Goal: Transaction & Acquisition: Purchase product/service

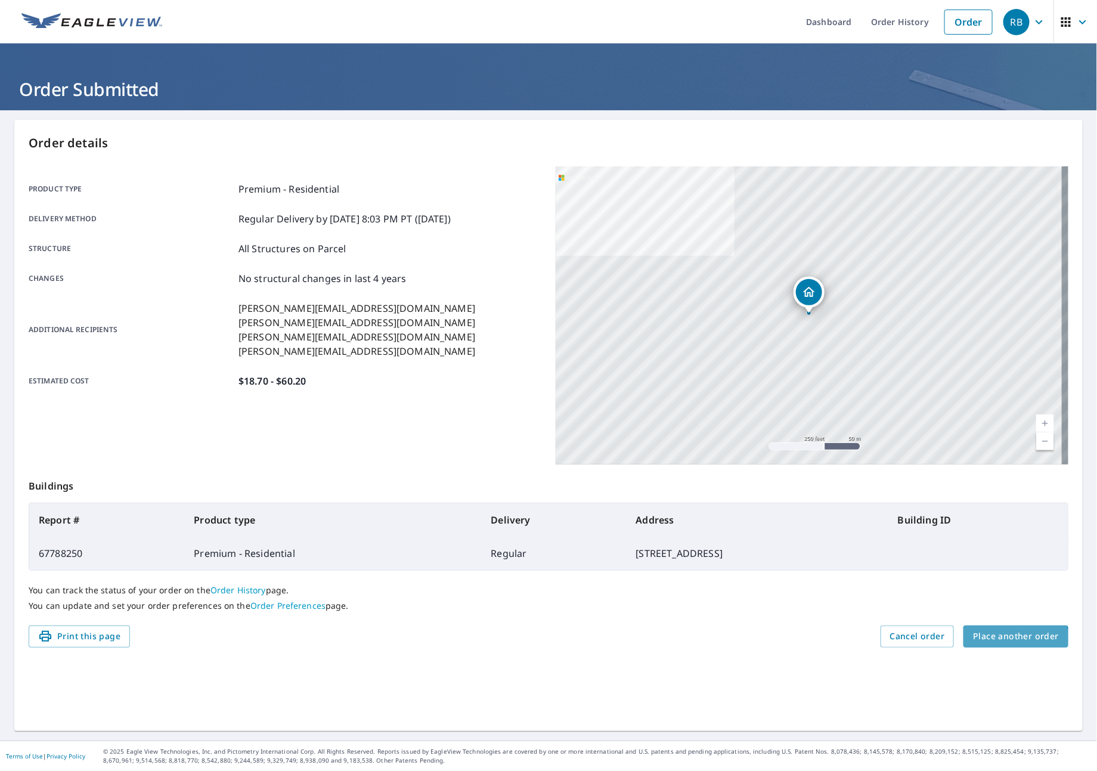
click at [977, 646] on button "Place another order" at bounding box center [1015, 636] width 105 height 22
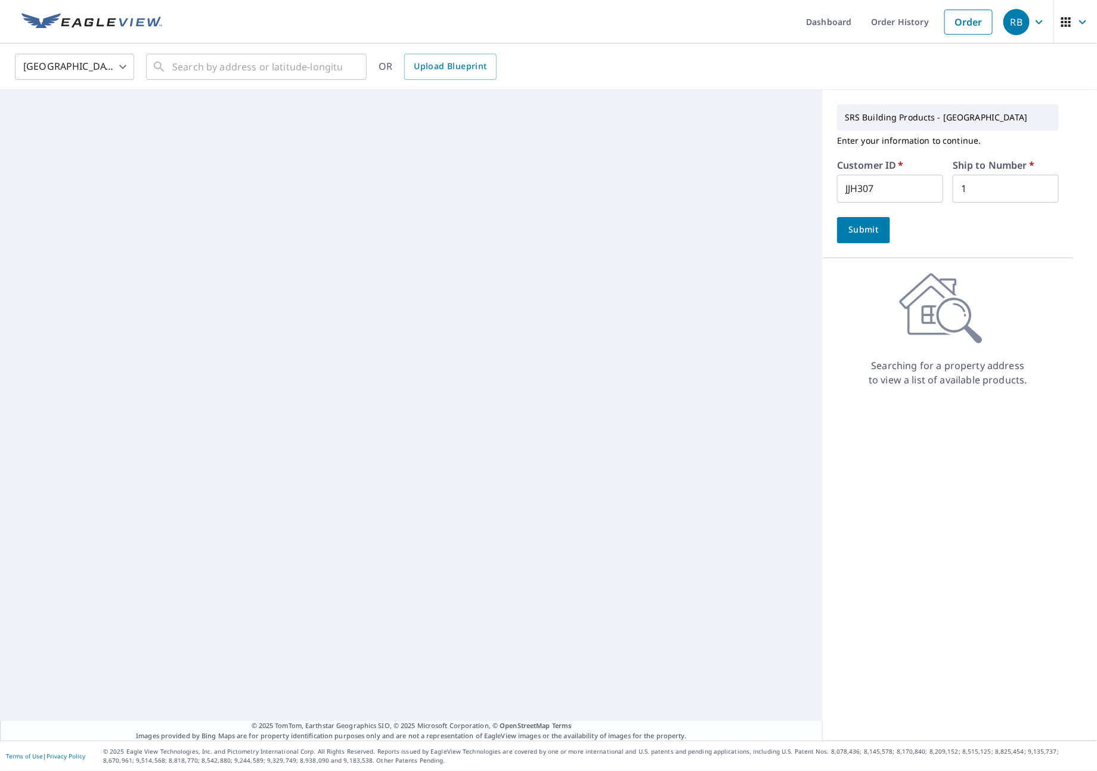
click at [983, 634] on div "SRS Building Products - [GEOGRAPHIC_DATA] Enter your information to continue. C…" at bounding box center [947, 415] width 250 height 650
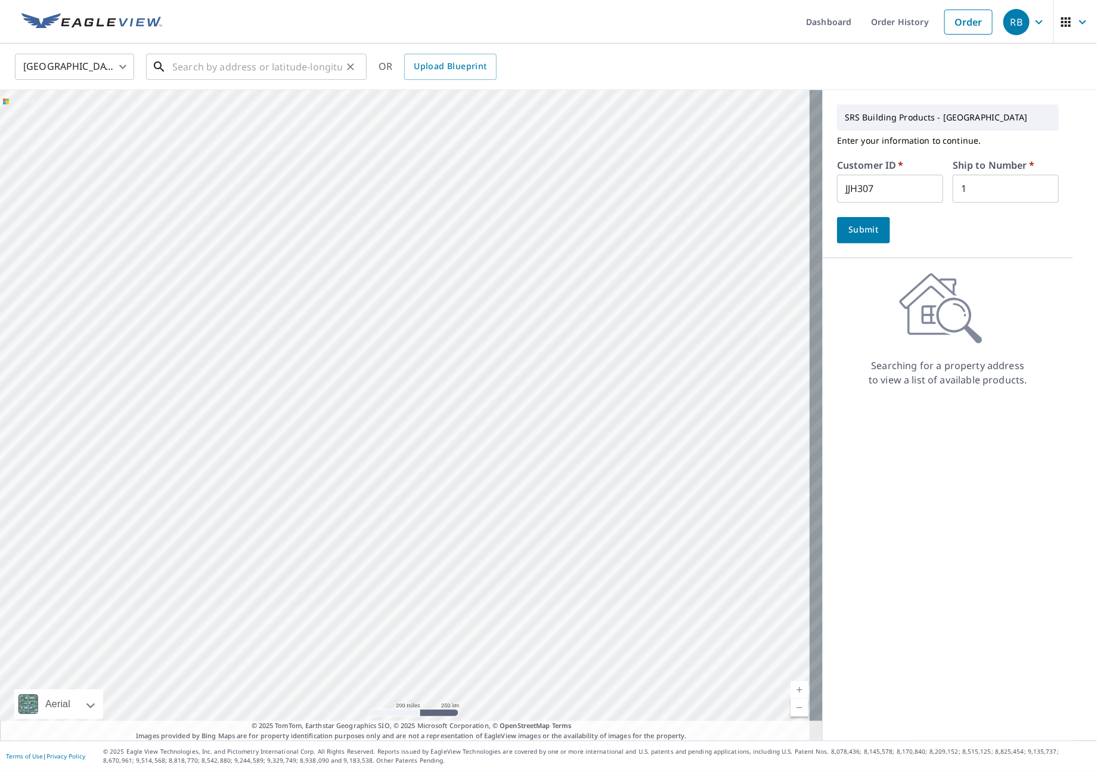
click at [292, 73] on input "text" at bounding box center [257, 66] width 170 height 33
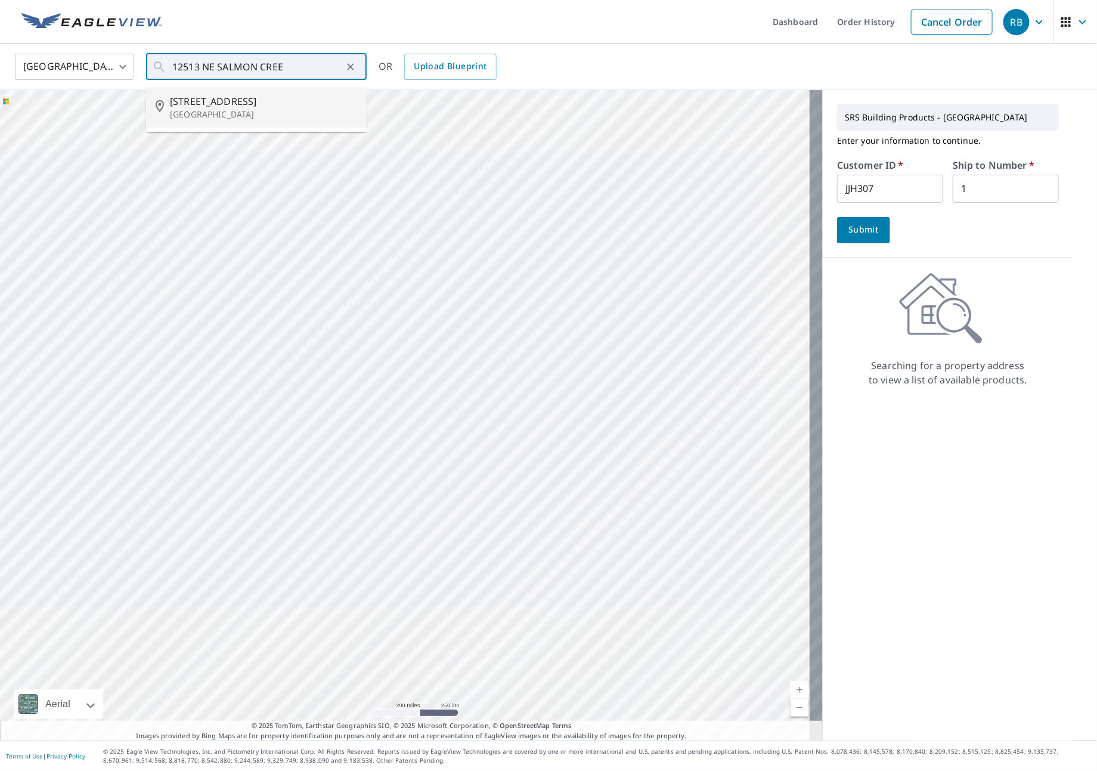
type input "[STREET_ADDRESS]"
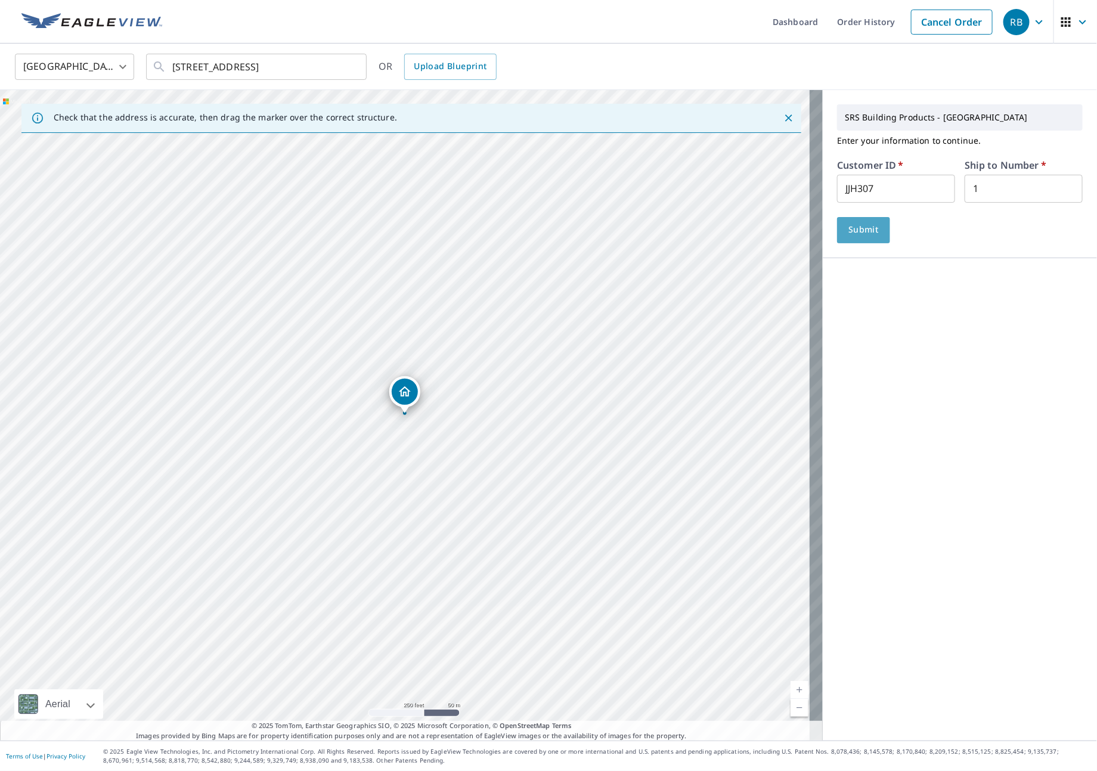
click at [851, 228] on span "Submit" at bounding box center [863, 229] width 34 height 15
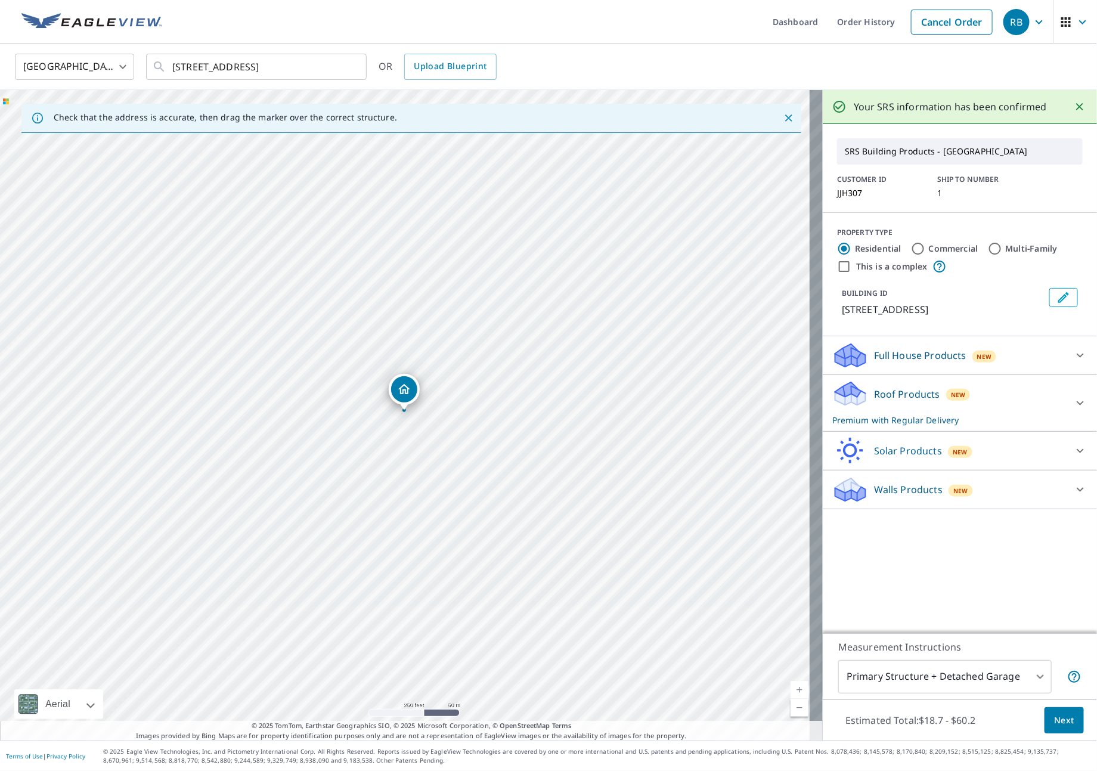
click at [1036, 420] on div "Roof Products New Premium with Regular Delivery" at bounding box center [949, 403] width 234 height 46
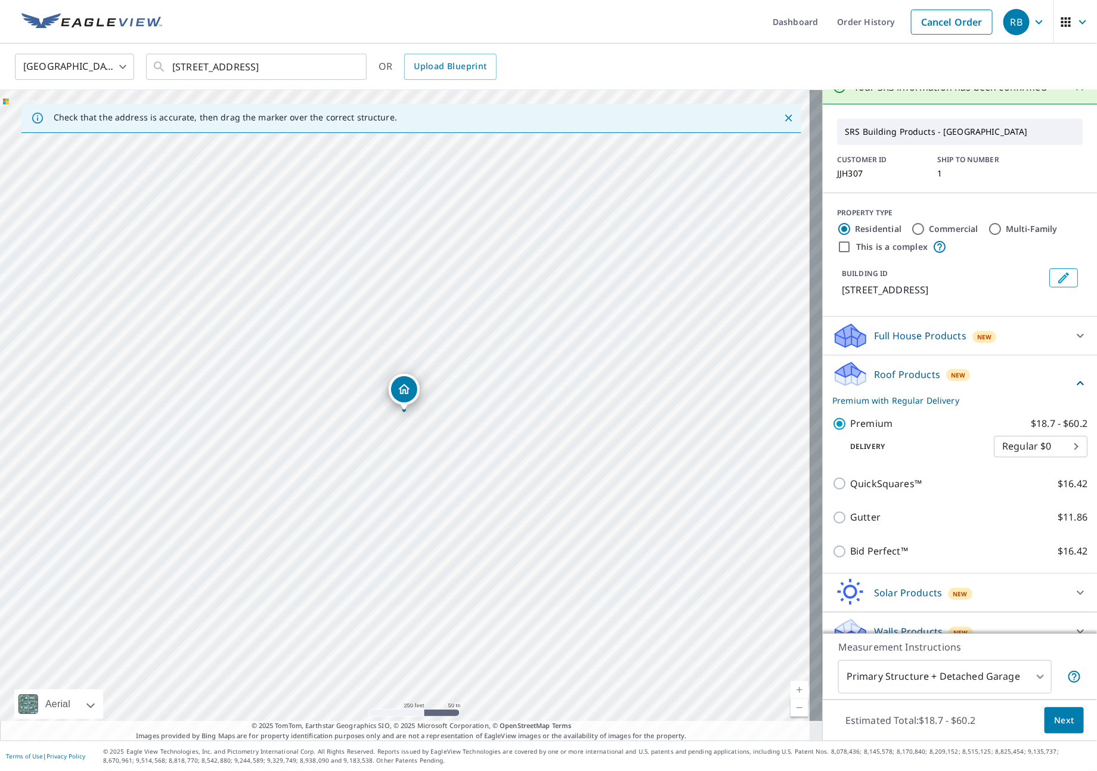
scroll to position [54, 0]
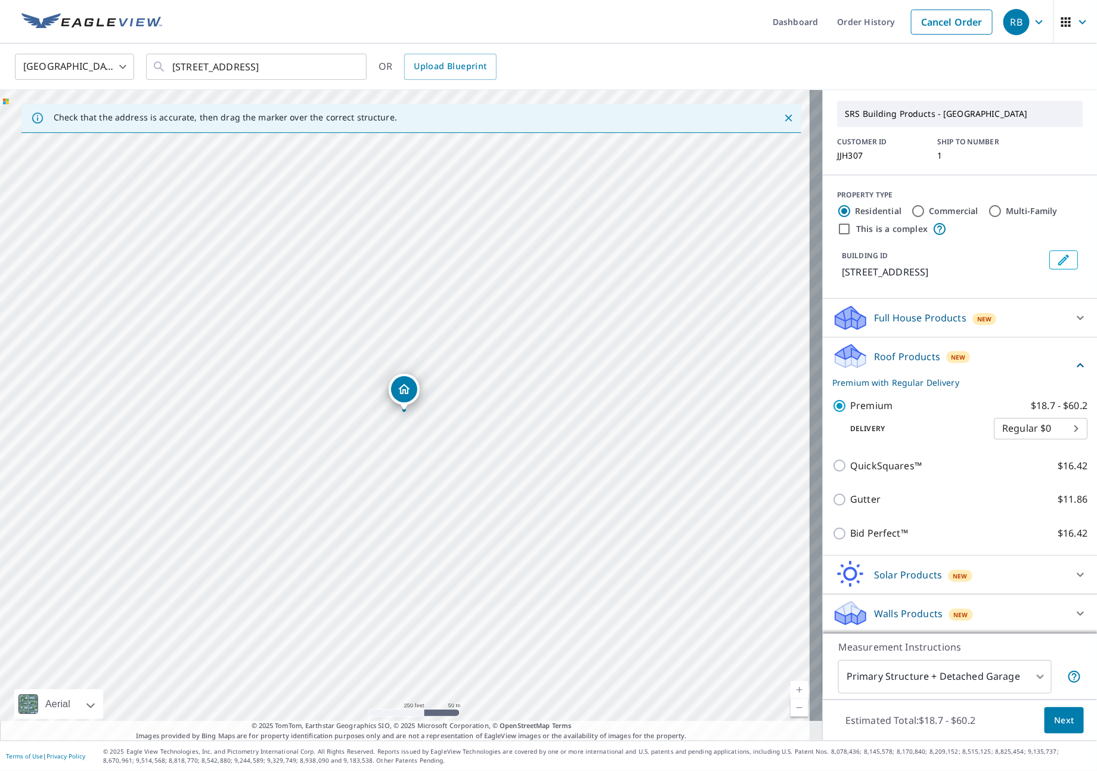
click at [1002, 678] on body "RB RB Dashboard Order History Cancel Order RB [GEOGRAPHIC_DATA] [GEOGRAPHIC_DAT…" at bounding box center [548, 385] width 1097 height 771
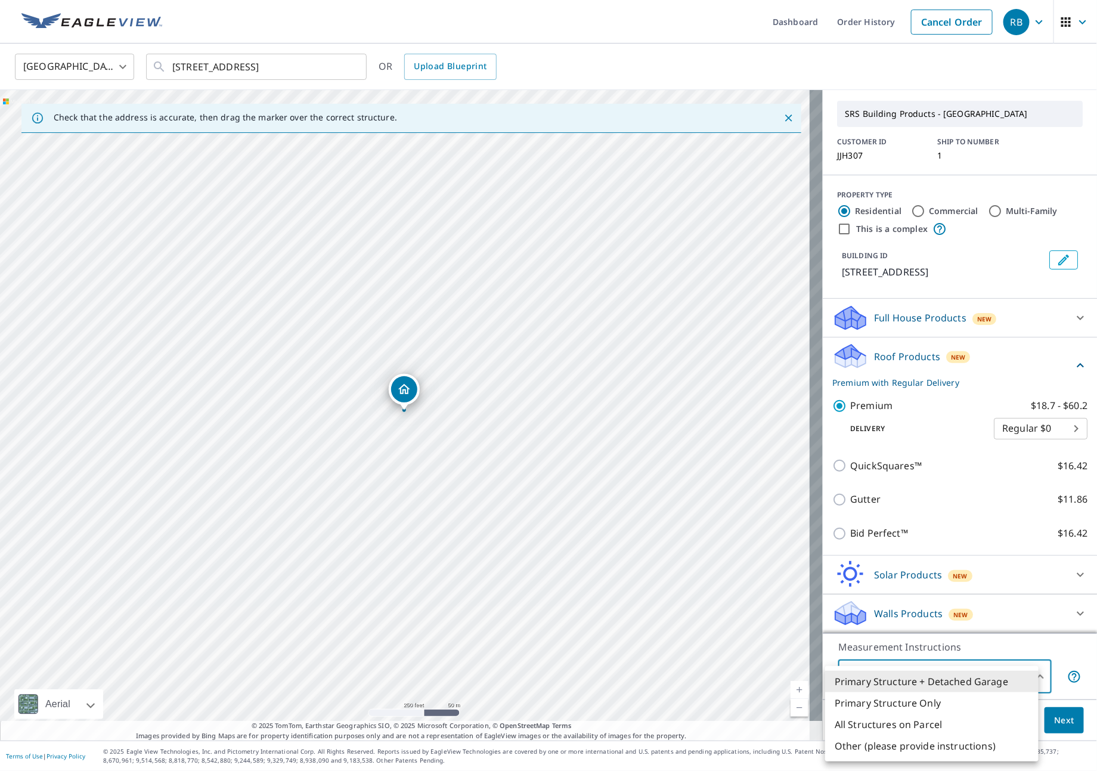
click at [941, 725] on li "All Structures on Parcel" at bounding box center [931, 723] width 213 height 21
type input "3"
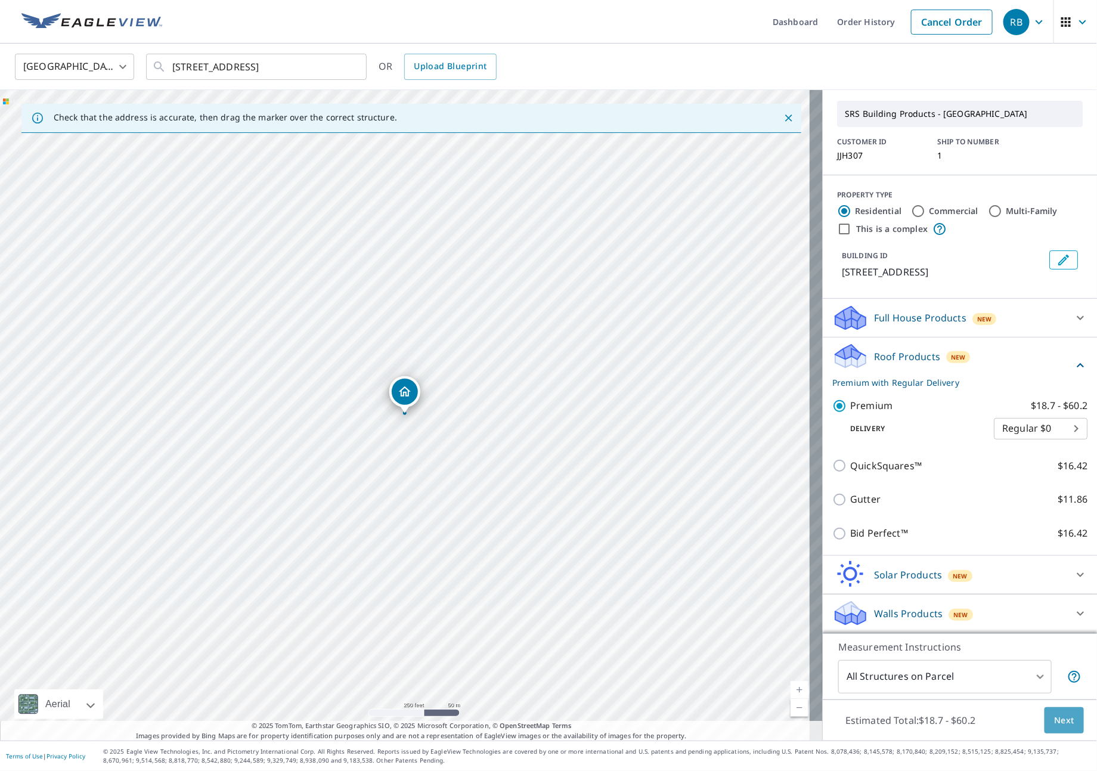
click at [1059, 725] on span "Next" at bounding box center [1064, 720] width 20 height 15
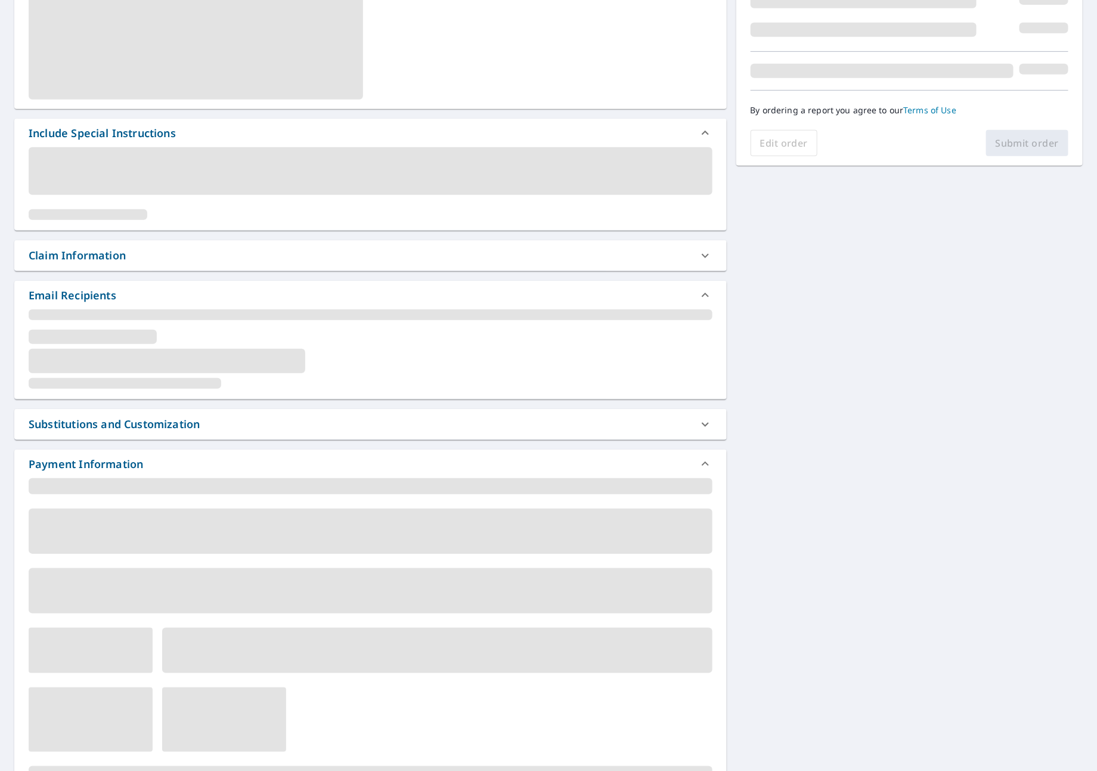
scroll to position [246, 0]
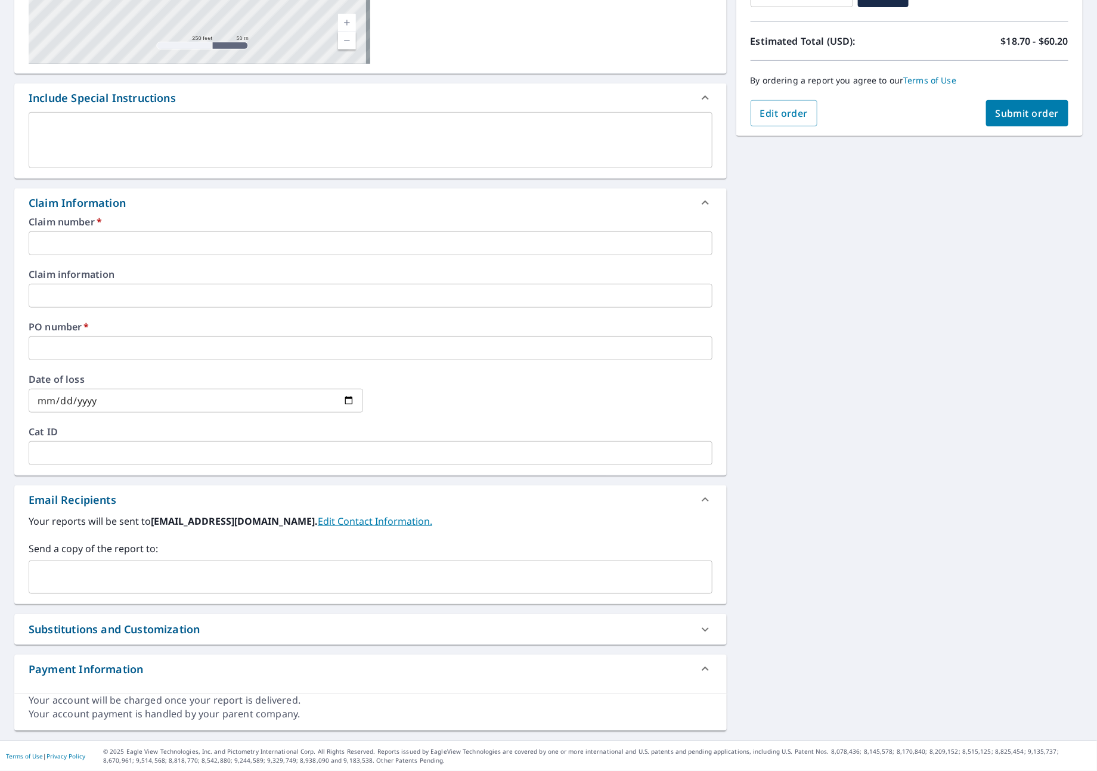
drag, startPoint x: 85, startPoint y: 221, endPoint x: 85, endPoint y: 231, distance: 10.7
click at [85, 222] on label "Claim number   *" at bounding box center [371, 222] width 684 height 10
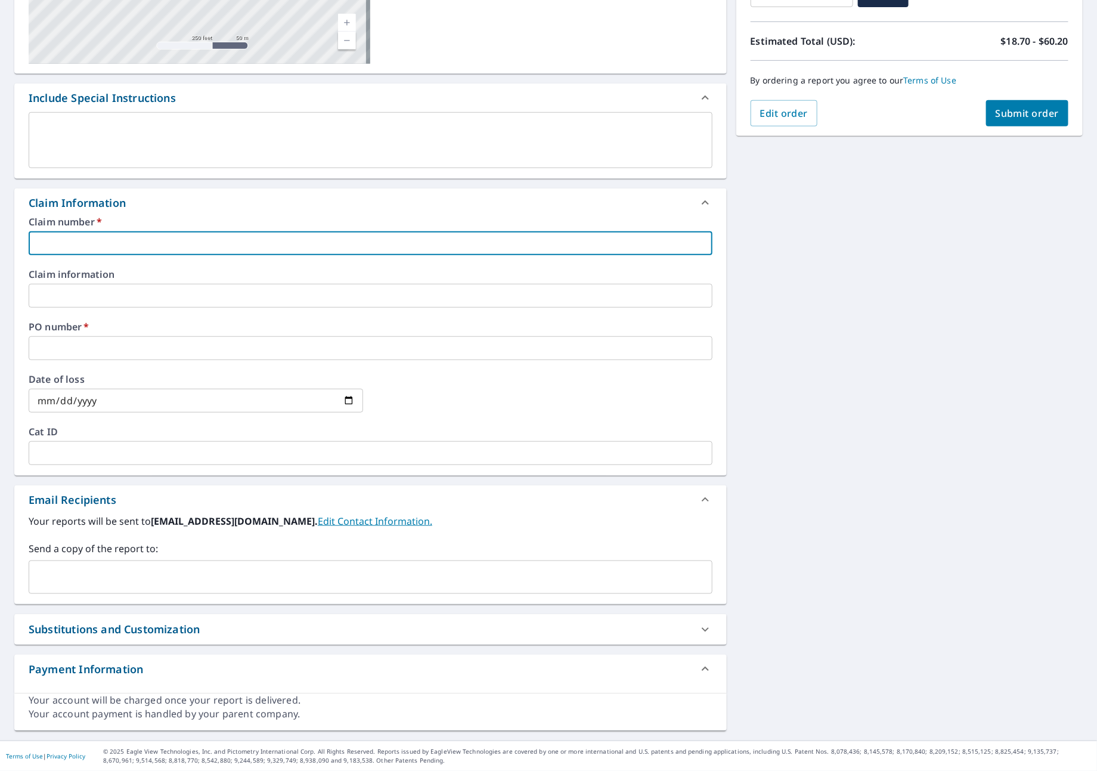
click at [84, 234] on input "text" at bounding box center [371, 243] width 684 height 24
type input "J"
checkbox input "true"
type input "JN"
checkbox input "true"
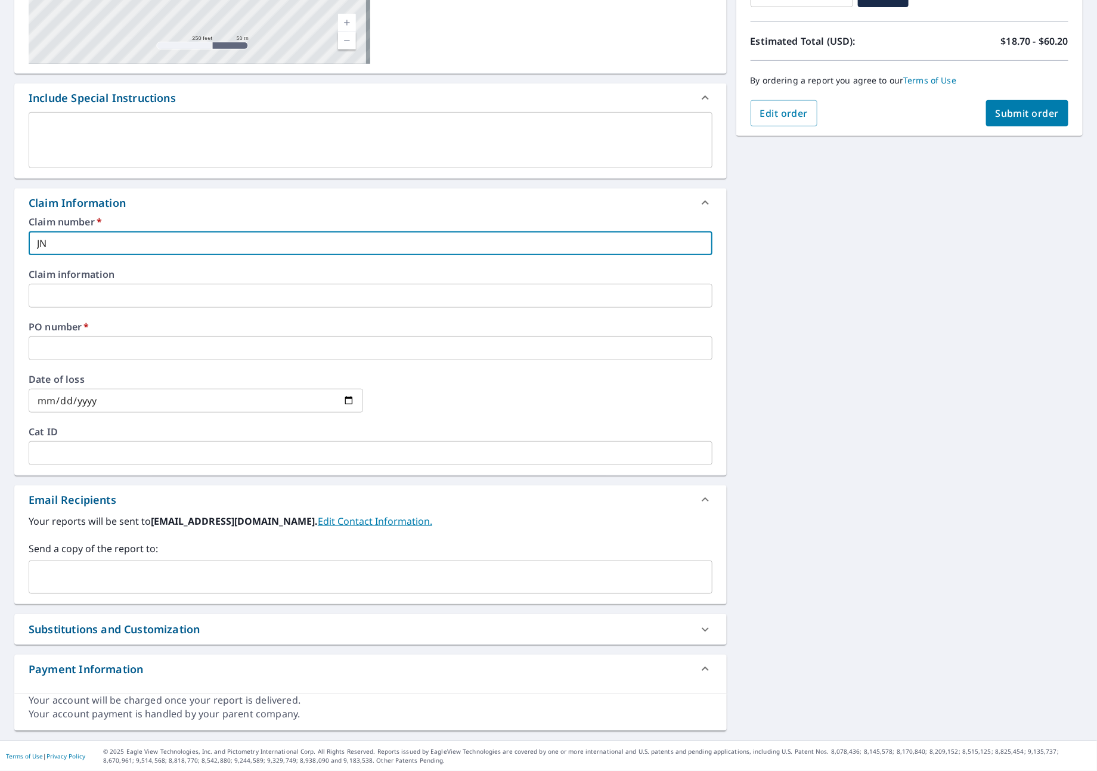
type input "JNJ"
checkbox input "true"
type input "JNJ"
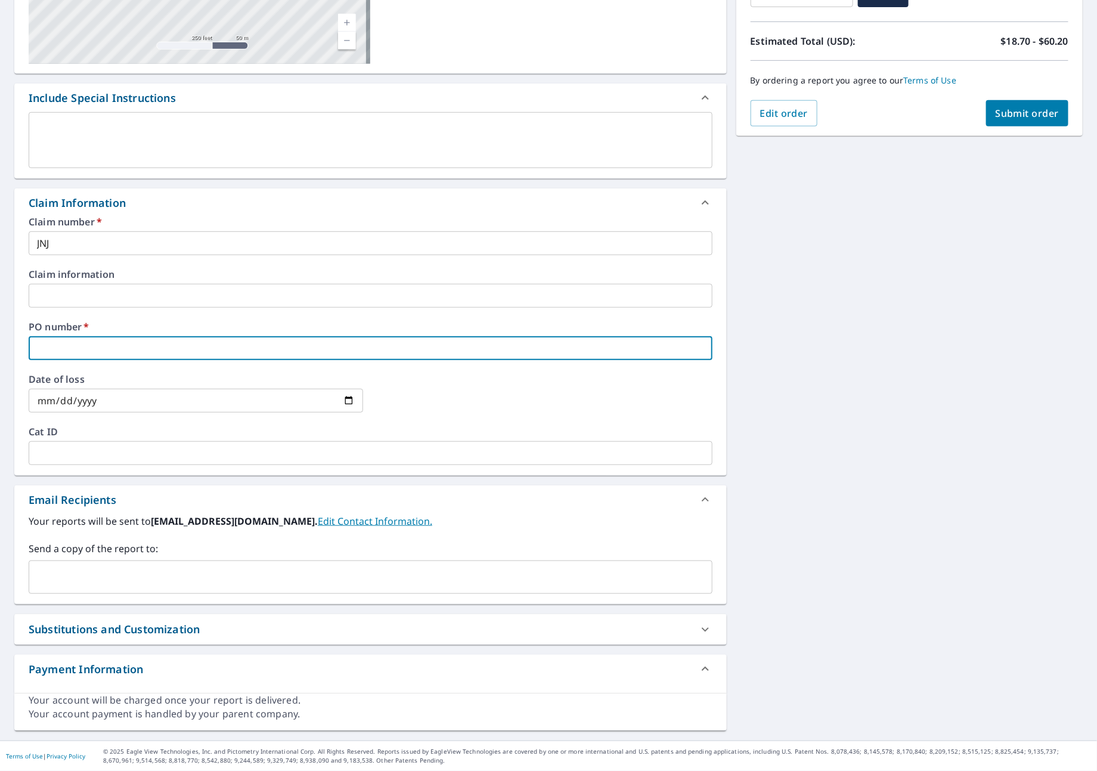
type input "J"
checkbox input "true"
type input "JN"
checkbox input "true"
type input "JNJ"
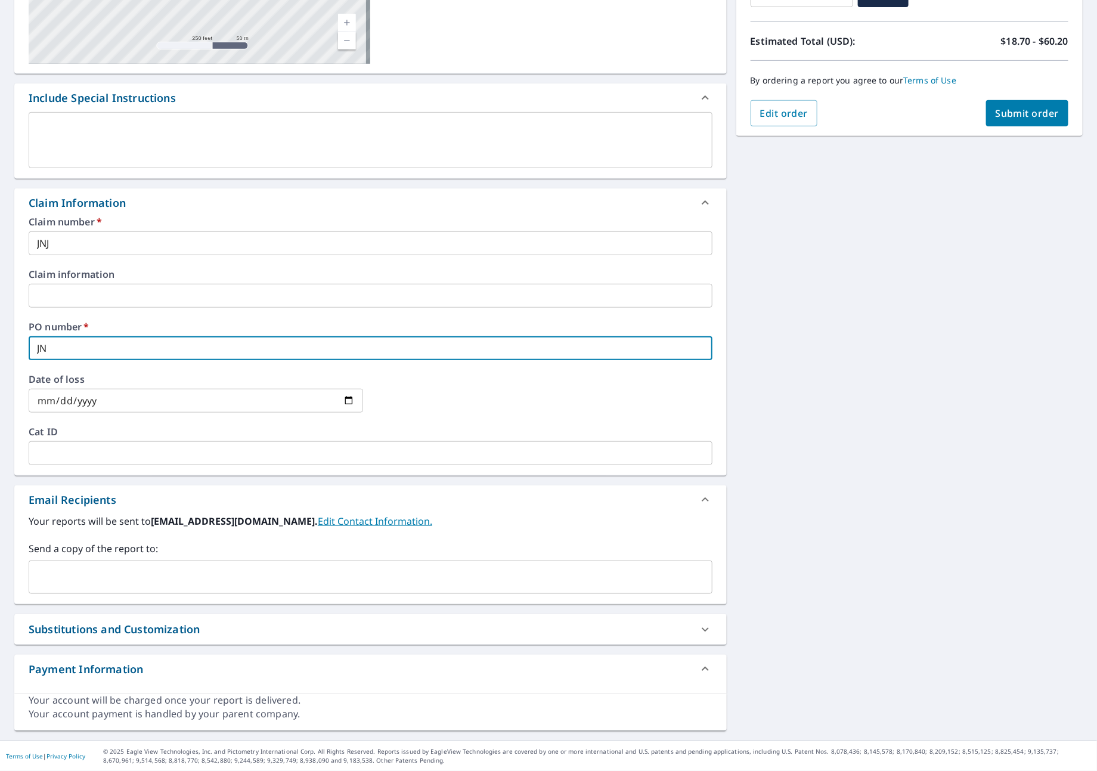
checkbox input "true"
type input "JNJ"
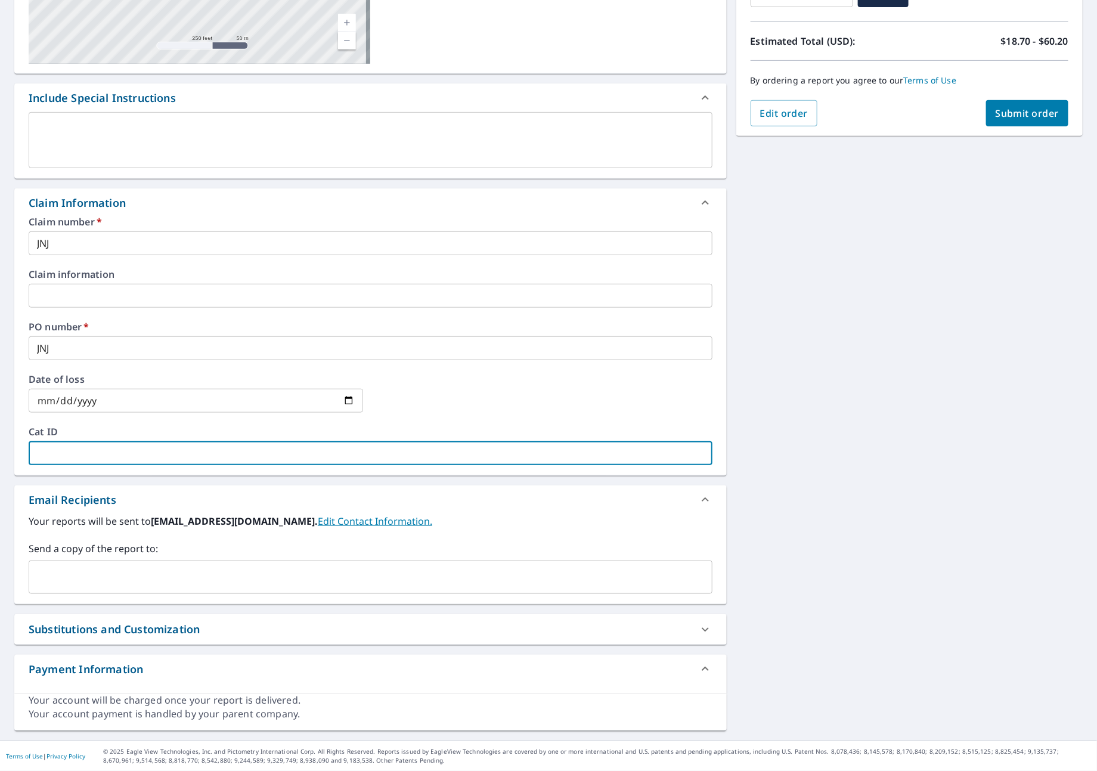
type input "J"
checkbox input "true"
type input "JN"
checkbox input "true"
type input "JNJ"
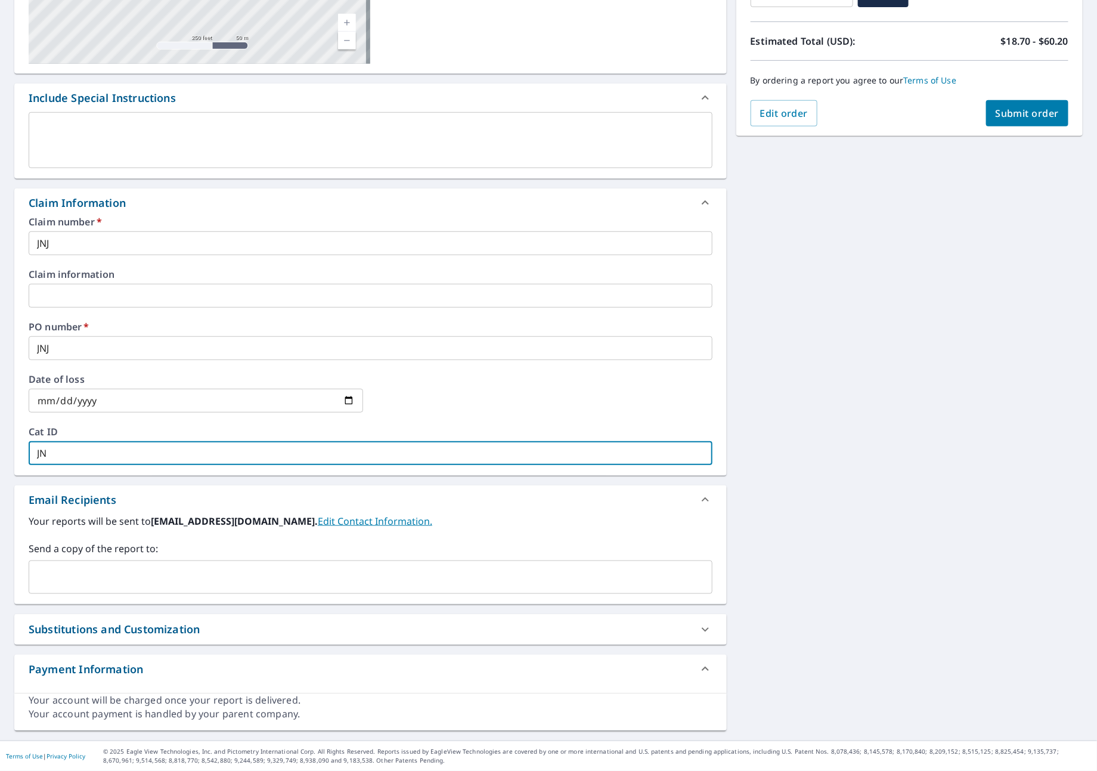
checkbox input "true"
type input "JNJ"
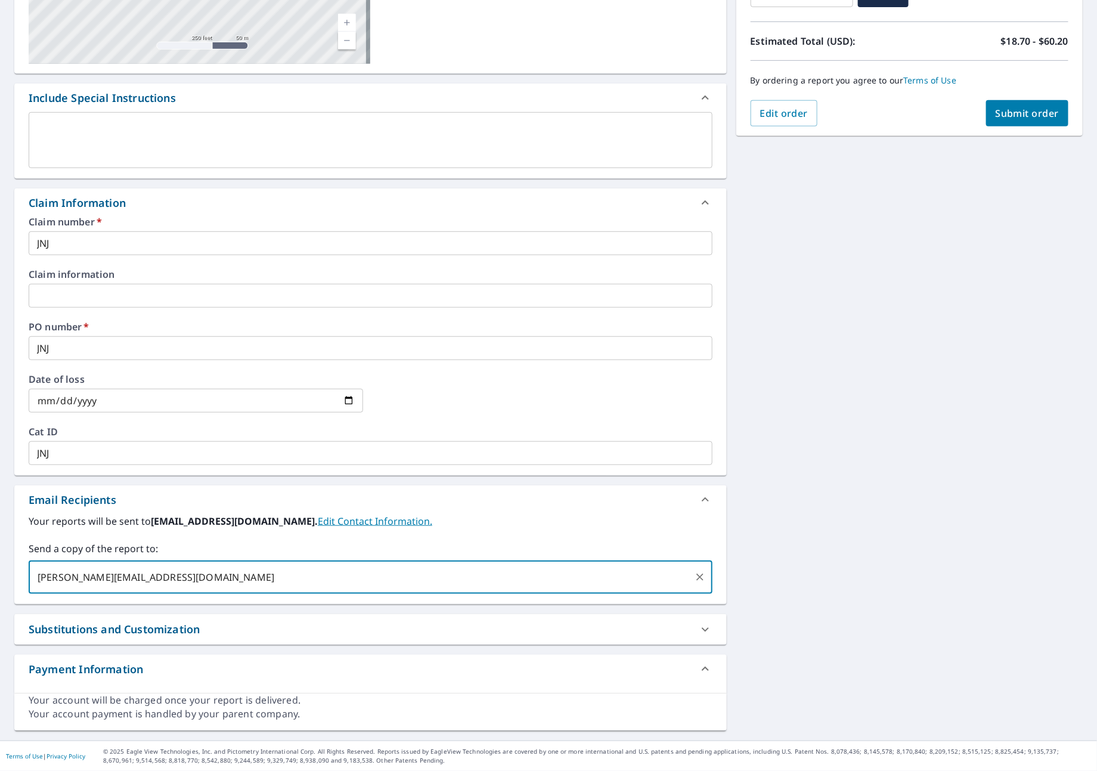
type input "[PERSON_NAME][EMAIL_ADDRESS][DOMAIN_NAME]"
checkbox input "true"
type input "[PERSON_NAME][EMAIL_ADDRESS][DOMAIN_NAME]"
checkbox input "true"
type input "T"
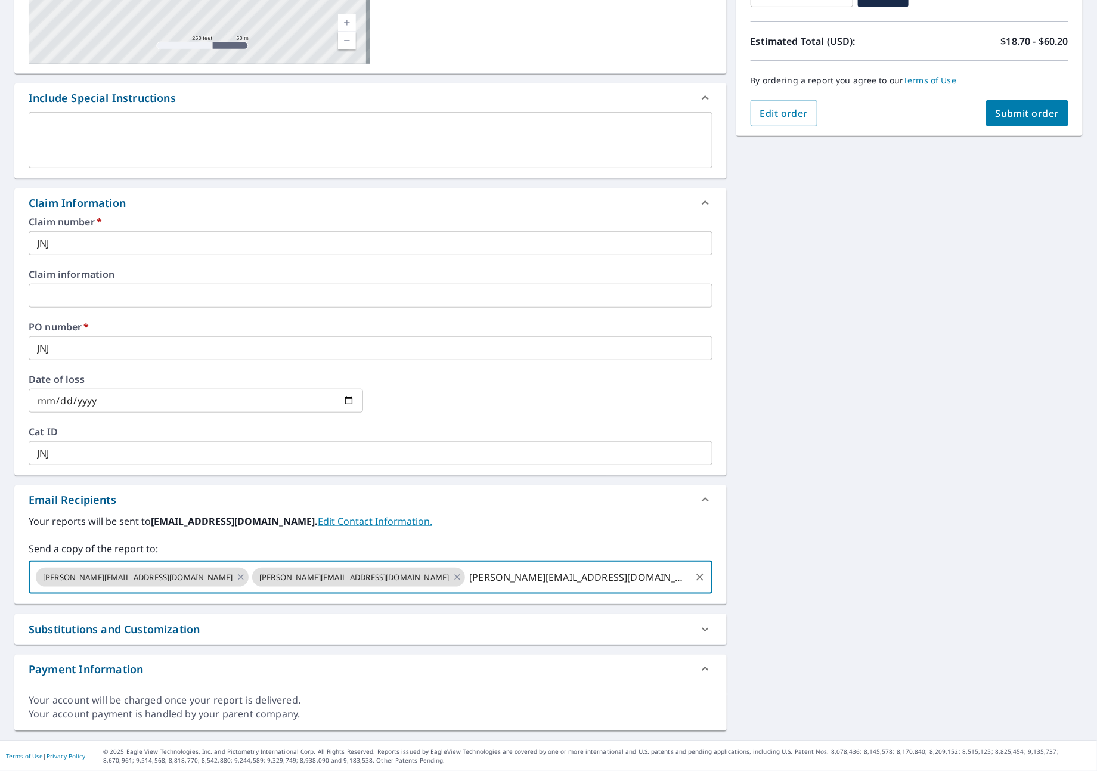
type input "[PERSON_NAME][EMAIL_ADDRESS][DOMAIN_NAME]"
checkbox input "true"
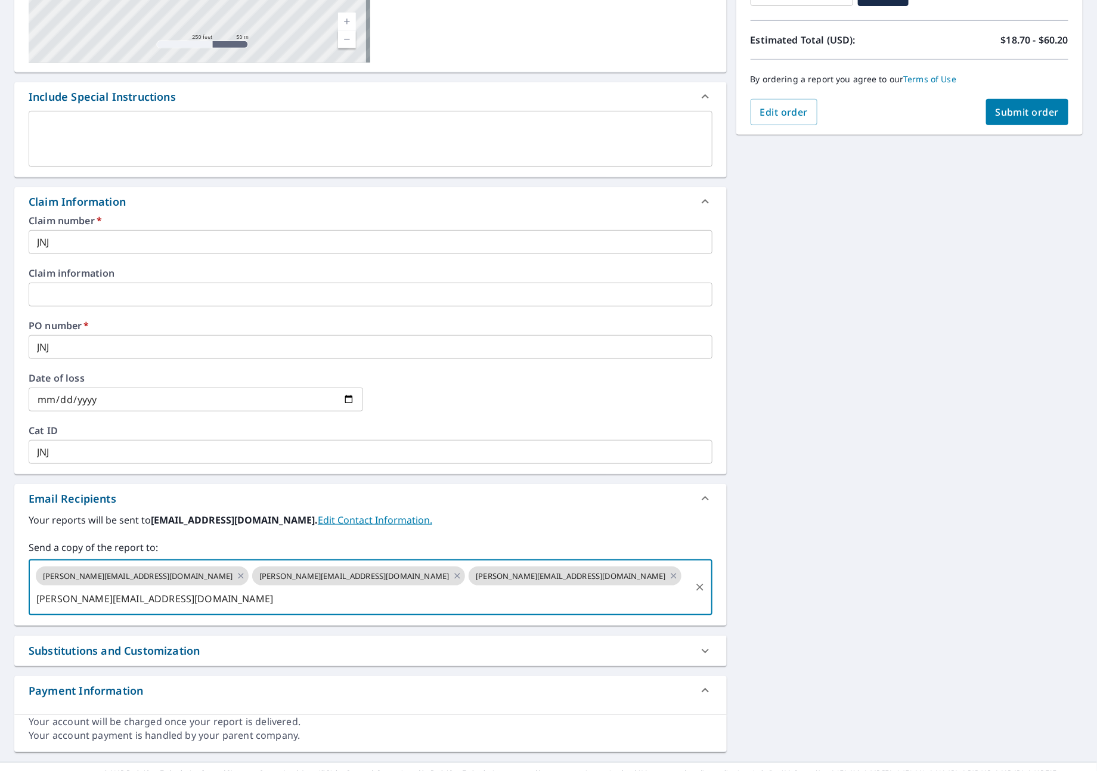
type input "[PERSON_NAME][EMAIL_ADDRESS][DOMAIN_NAME]"
click at [1000, 105] on span "Submit order" at bounding box center [1027, 111] width 64 height 13
checkbox input "true"
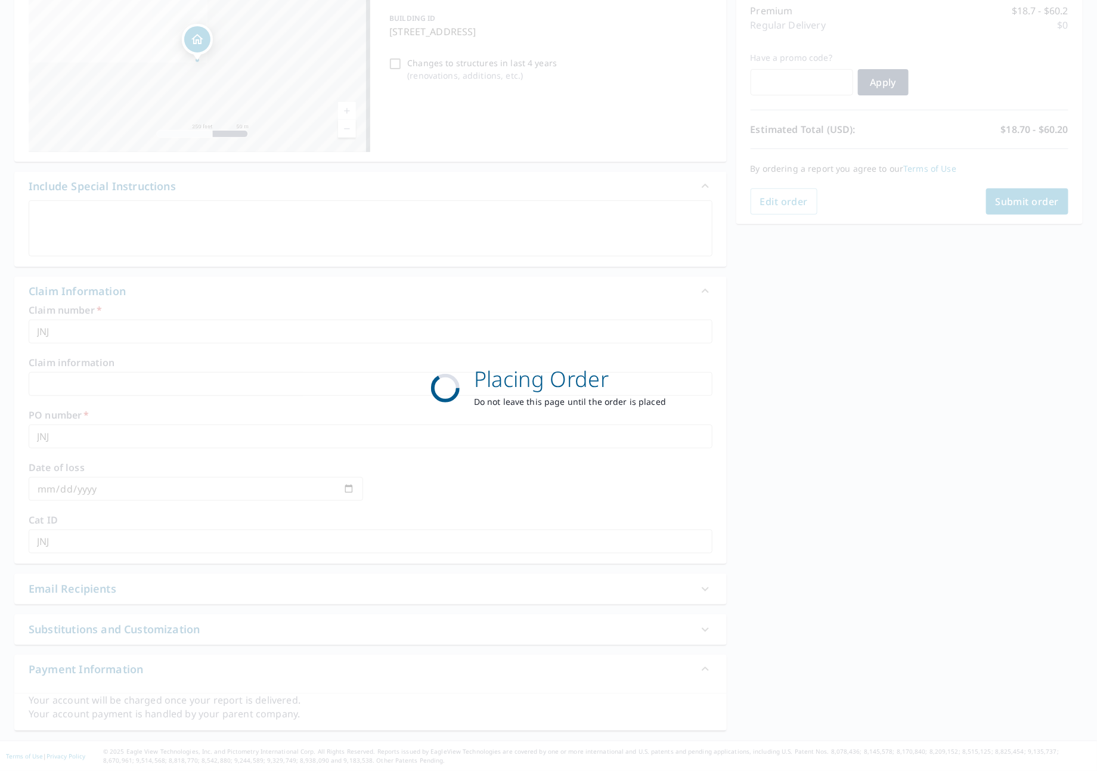
scroll to position [158, 0]
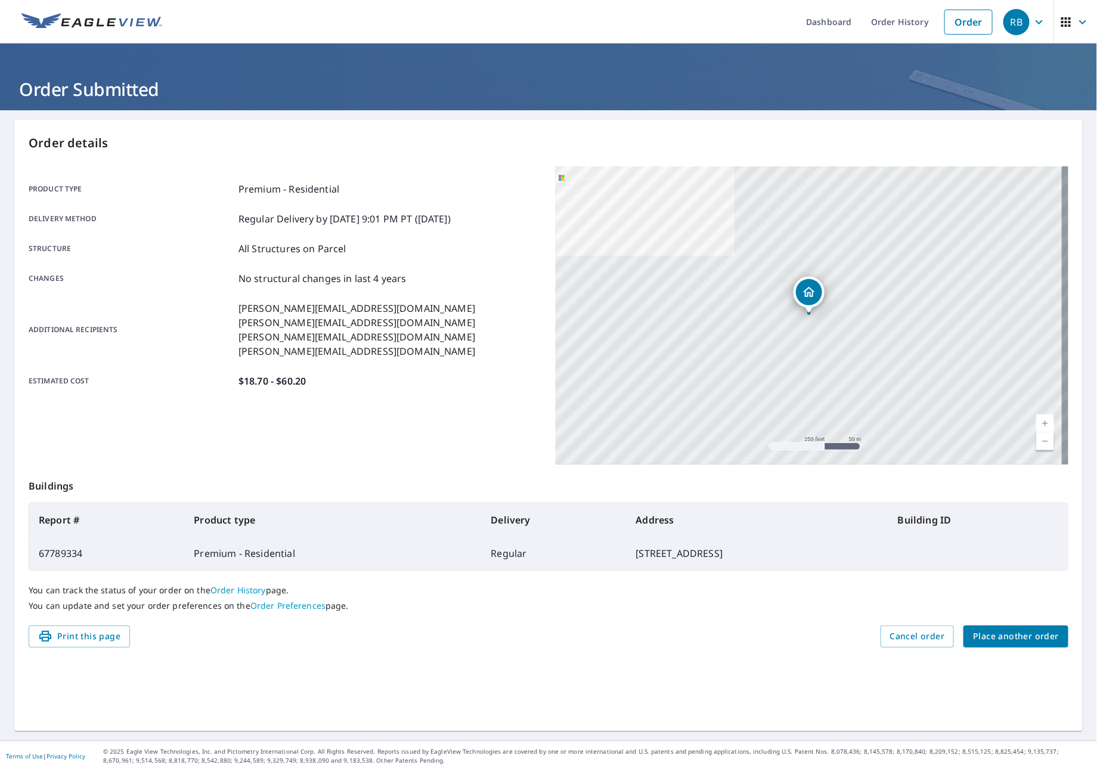
click at [982, 634] on span "Place another order" at bounding box center [1016, 636] width 86 height 15
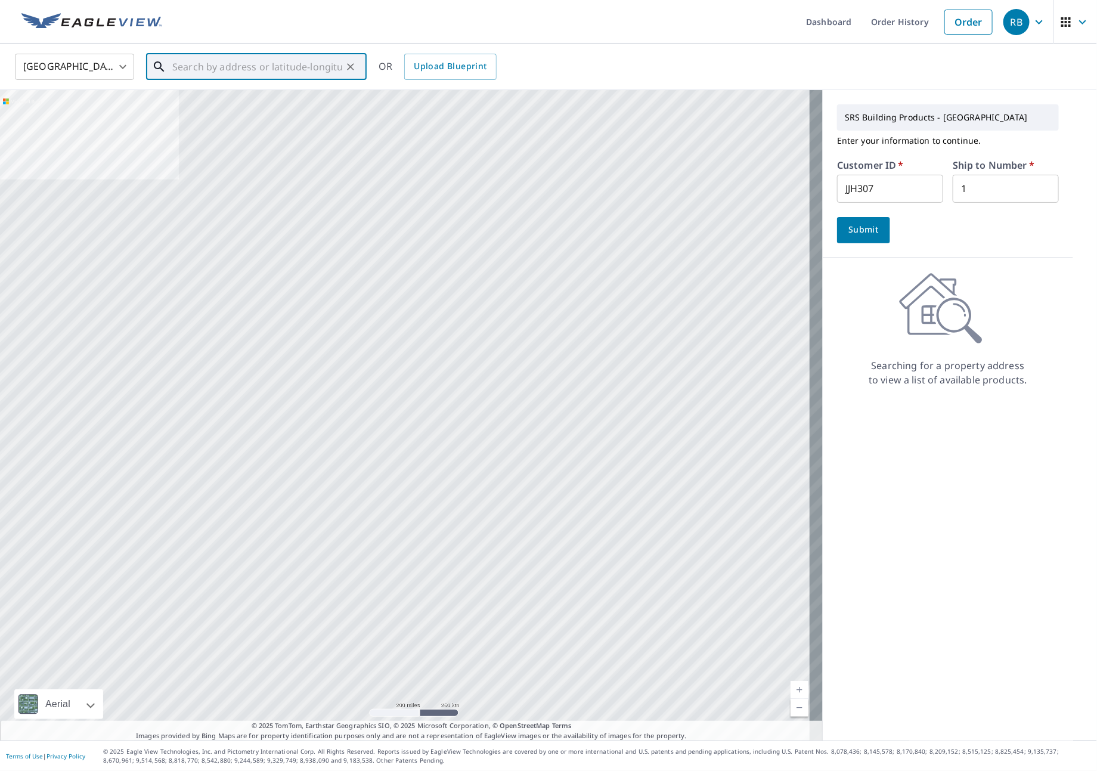
click at [192, 66] on input "text" at bounding box center [257, 66] width 170 height 33
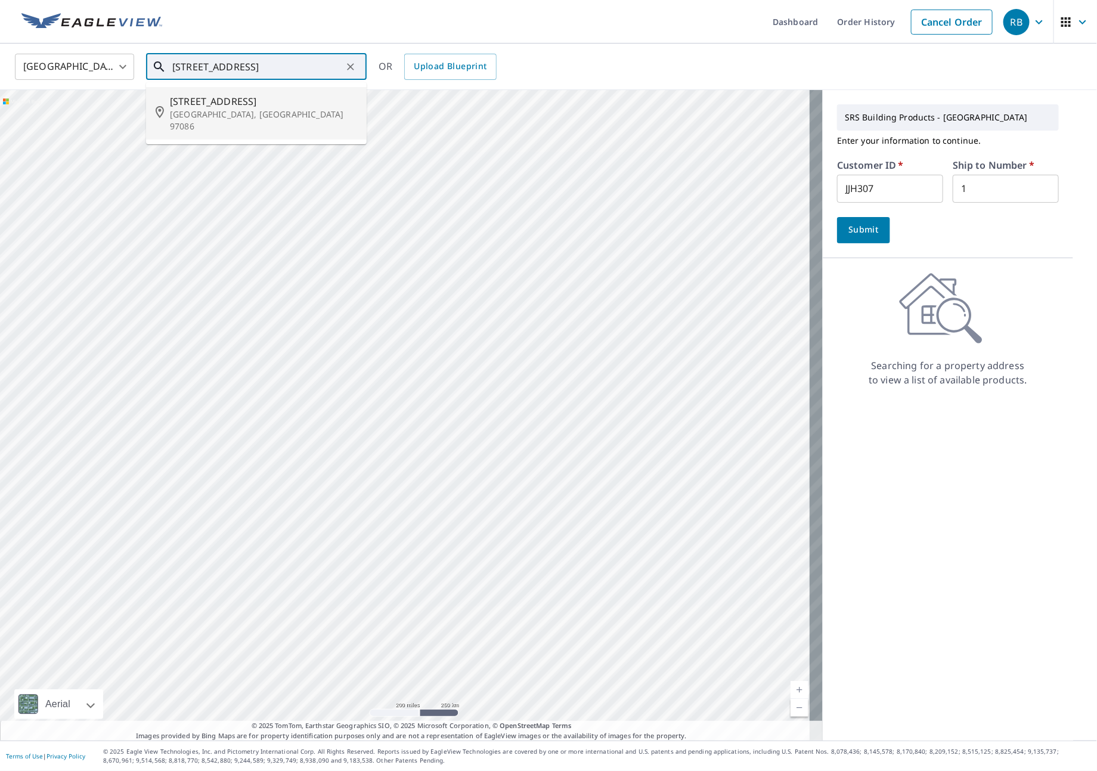
click at [203, 117] on p "[GEOGRAPHIC_DATA], [GEOGRAPHIC_DATA] 97086" at bounding box center [263, 120] width 187 height 24
type input "[STREET_ADDRESS]"
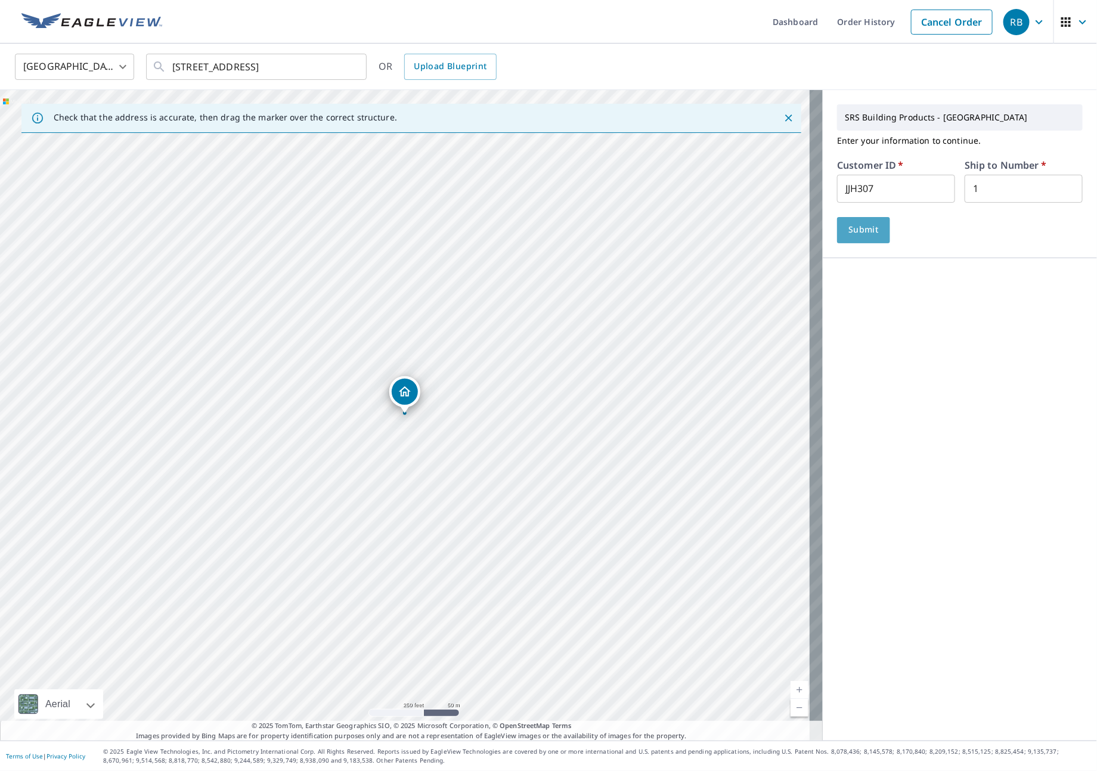
click at [846, 237] on span "Submit" at bounding box center [863, 229] width 34 height 15
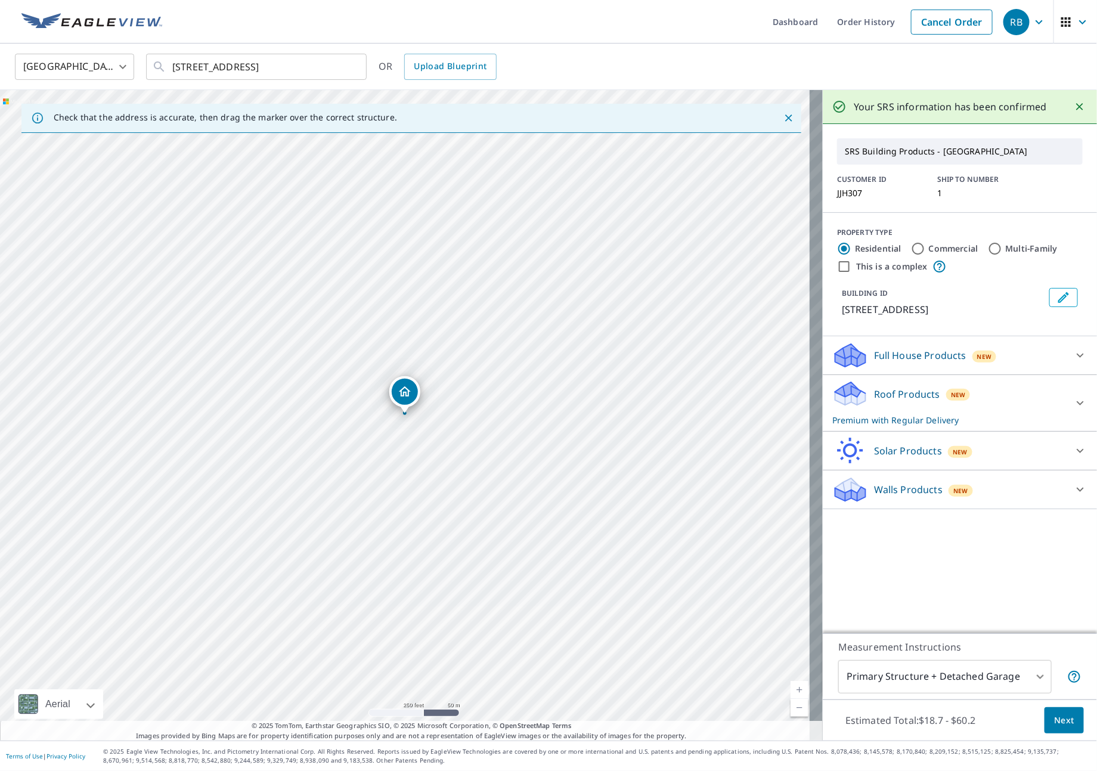
click at [1008, 417] on div "Roof Products New Premium with Regular Delivery" at bounding box center [949, 403] width 234 height 46
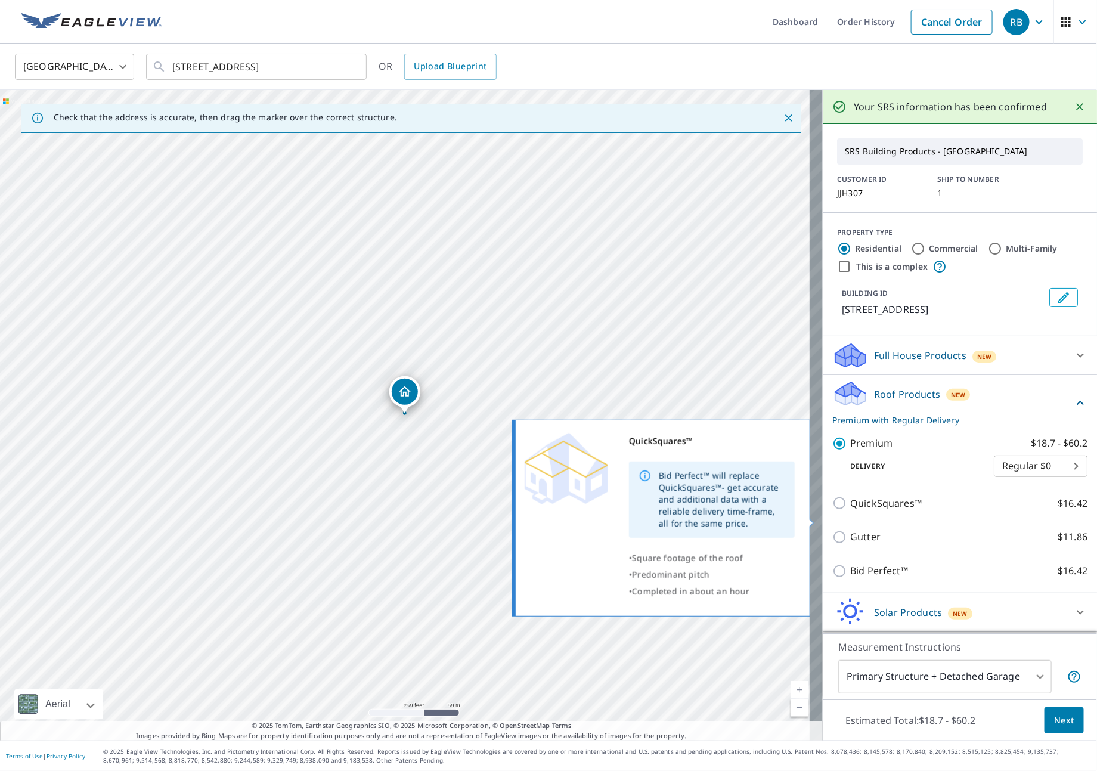
click at [899, 511] on p "QuickSquares™" at bounding box center [886, 503] width 72 height 15
click at [850, 510] on input "QuickSquares™ $16.42" at bounding box center [841, 503] width 18 height 14
checkbox input "true"
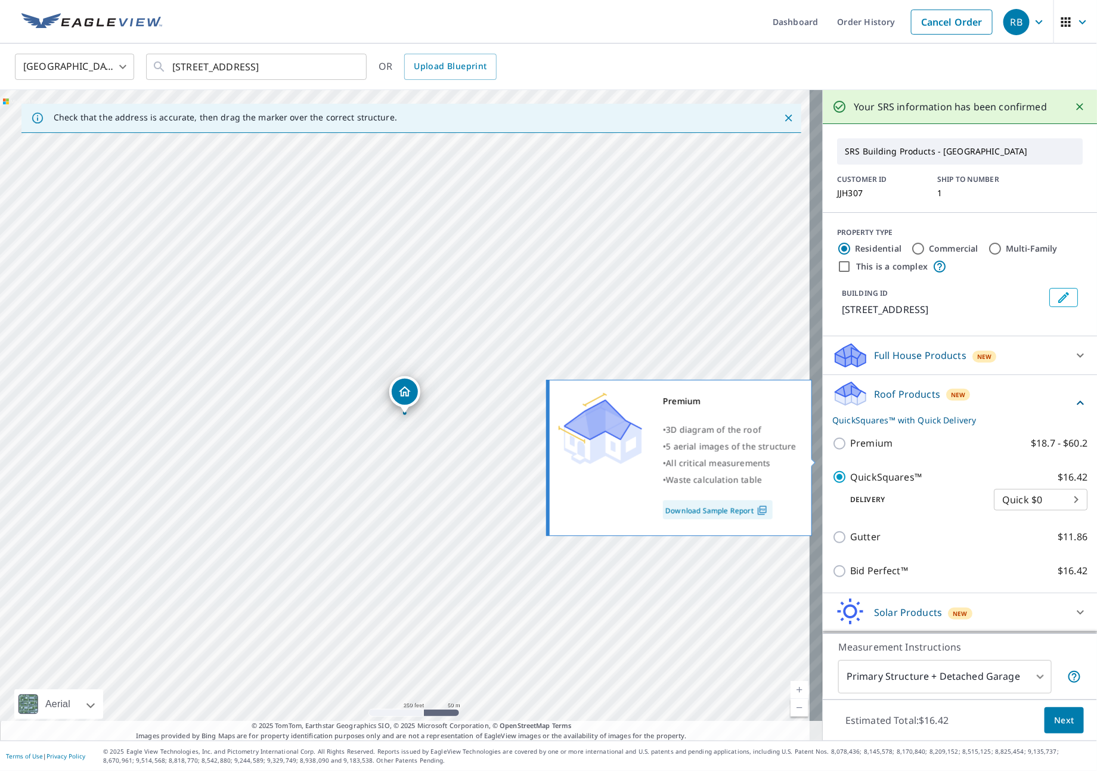
click at [885, 460] on div "Premium $18.7 - $60.2" at bounding box center [959, 443] width 255 height 34
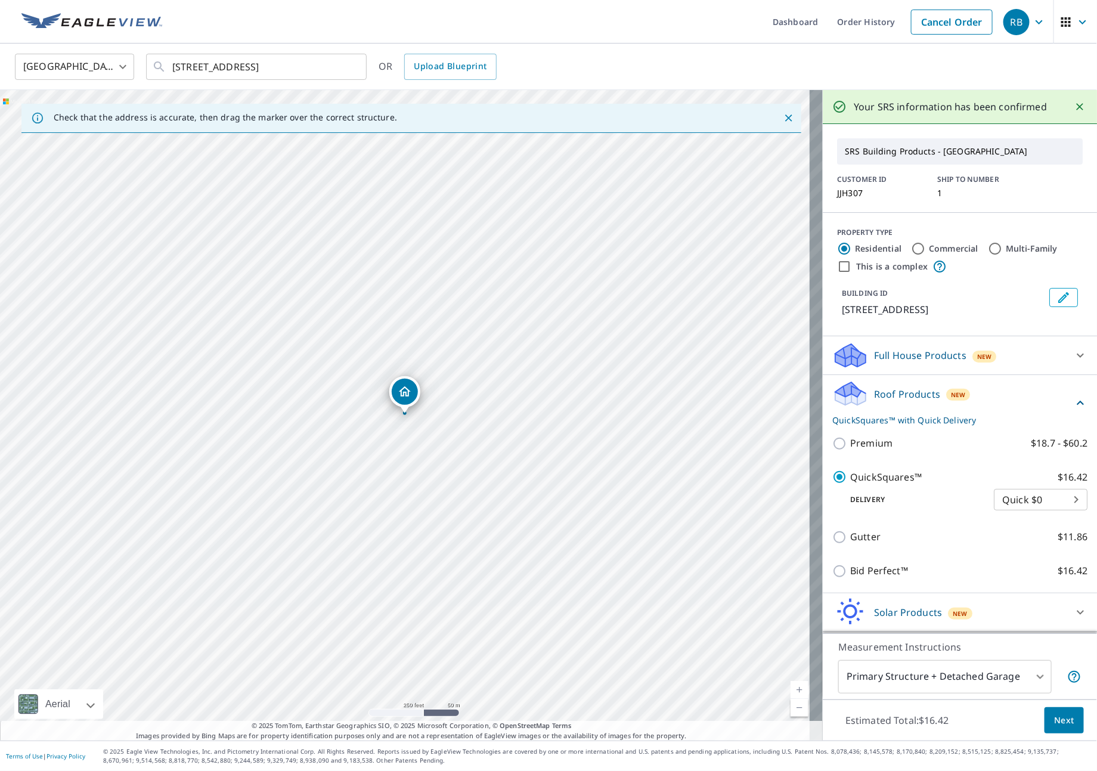
click at [839, 460] on div "Premium $18.7 - $60.2" at bounding box center [959, 443] width 255 height 34
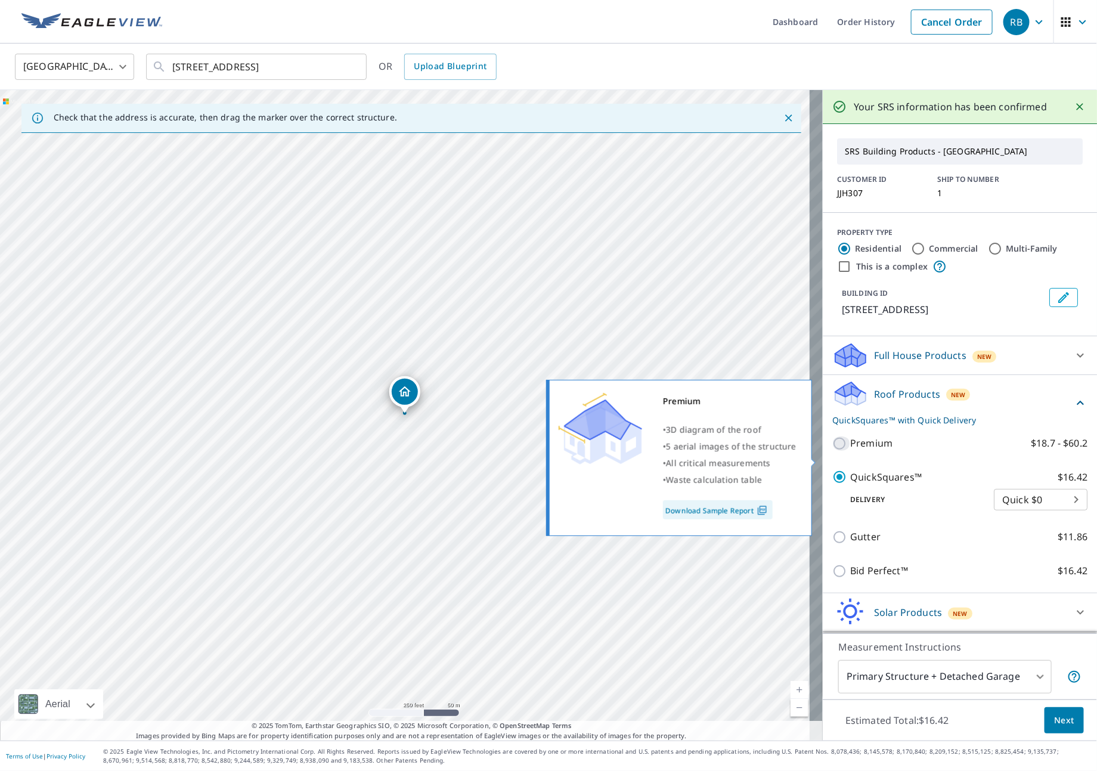
click at [836, 451] on input "Premium $18.7 - $60.2" at bounding box center [841, 443] width 18 height 14
checkbox input "true"
checkbox input "false"
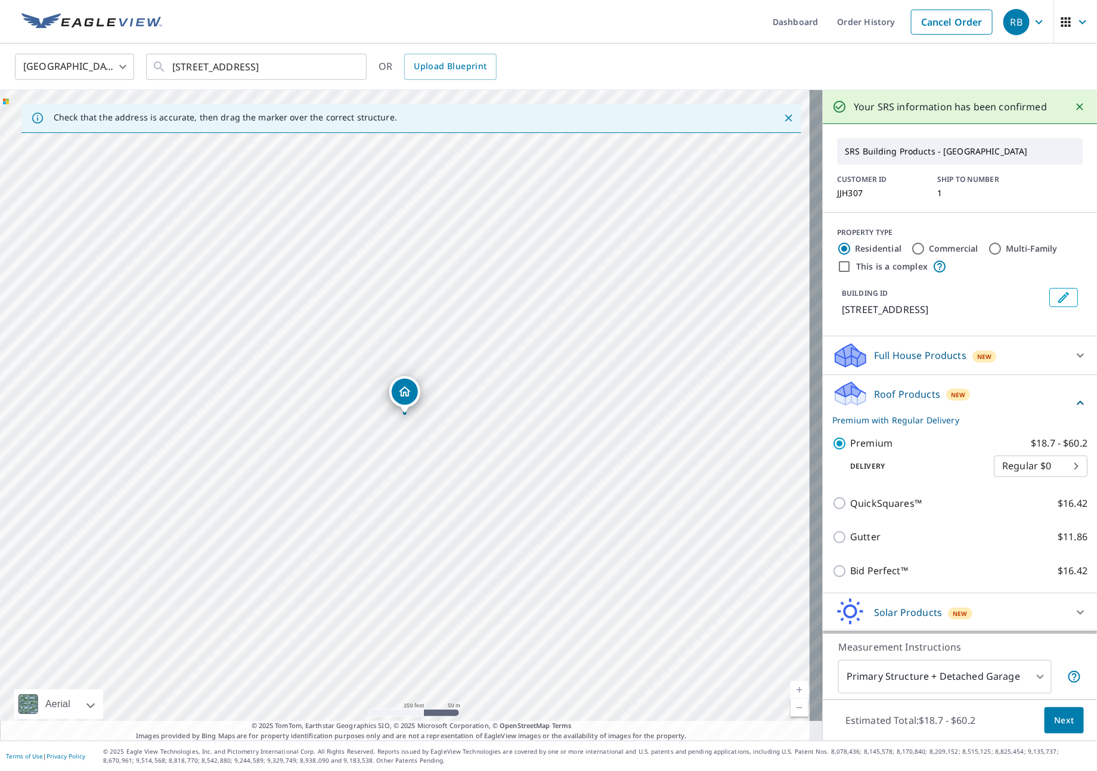
click at [945, 671] on body "RB RB Dashboard Order History Cancel Order RB United States [GEOGRAPHIC_DATA] ​…" at bounding box center [548, 385] width 1097 height 771
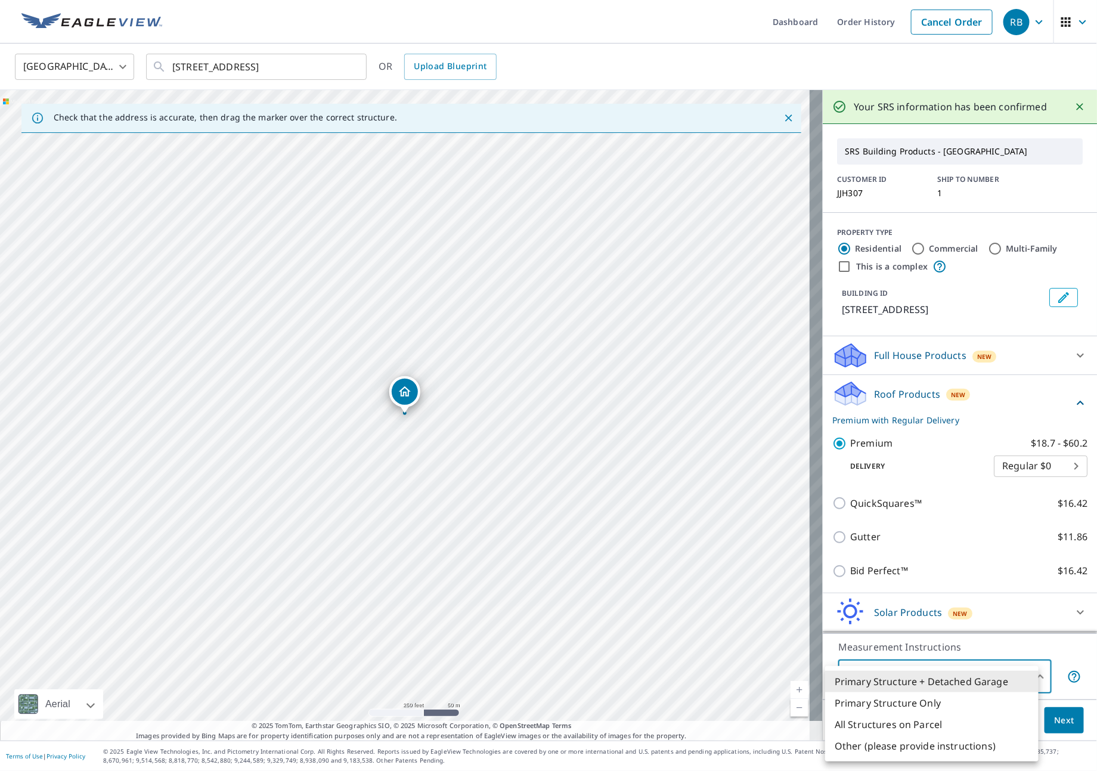
click at [909, 730] on li "All Structures on Parcel" at bounding box center [931, 723] width 213 height 21
type input "3"
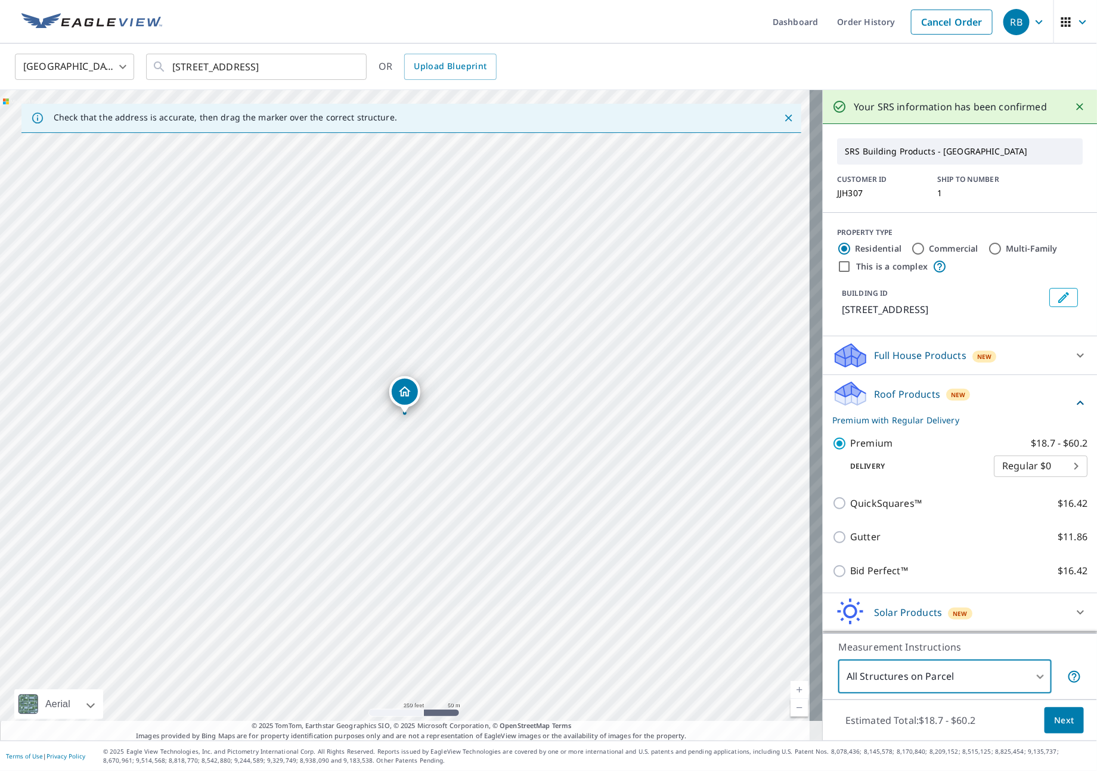
click at [1054, 725] on span "Next" at bounding box center [1064, 720] width 20 height 15
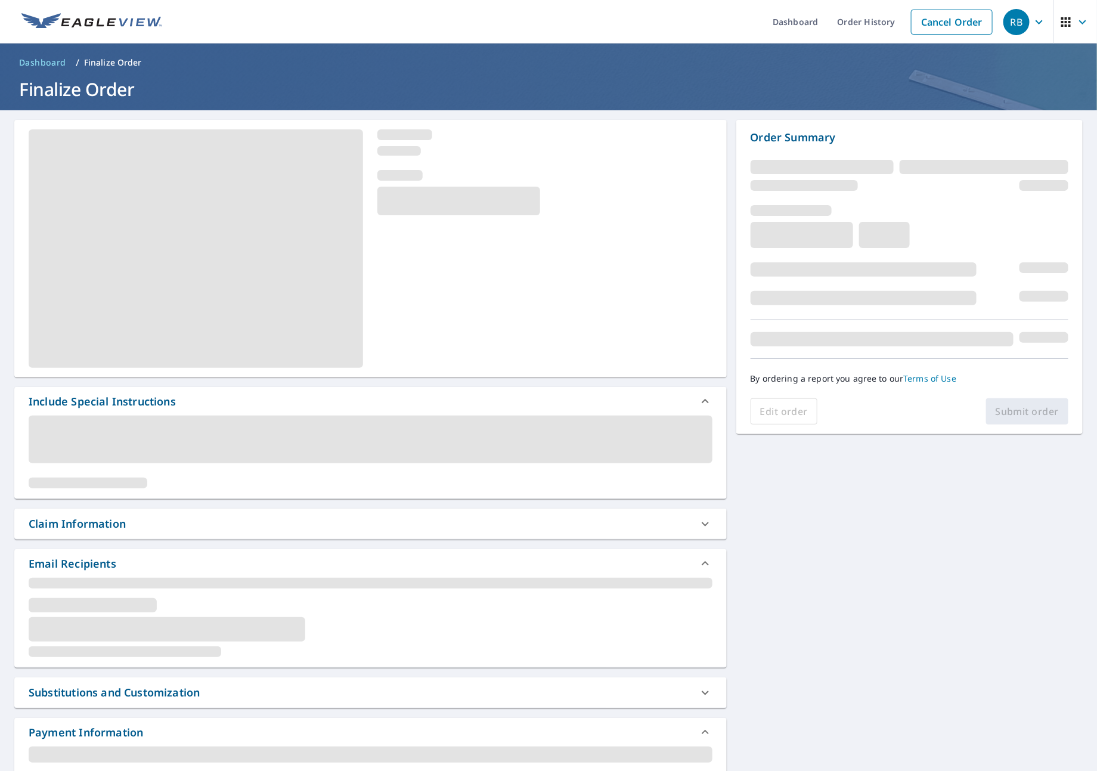
scroll to position [89, 0]
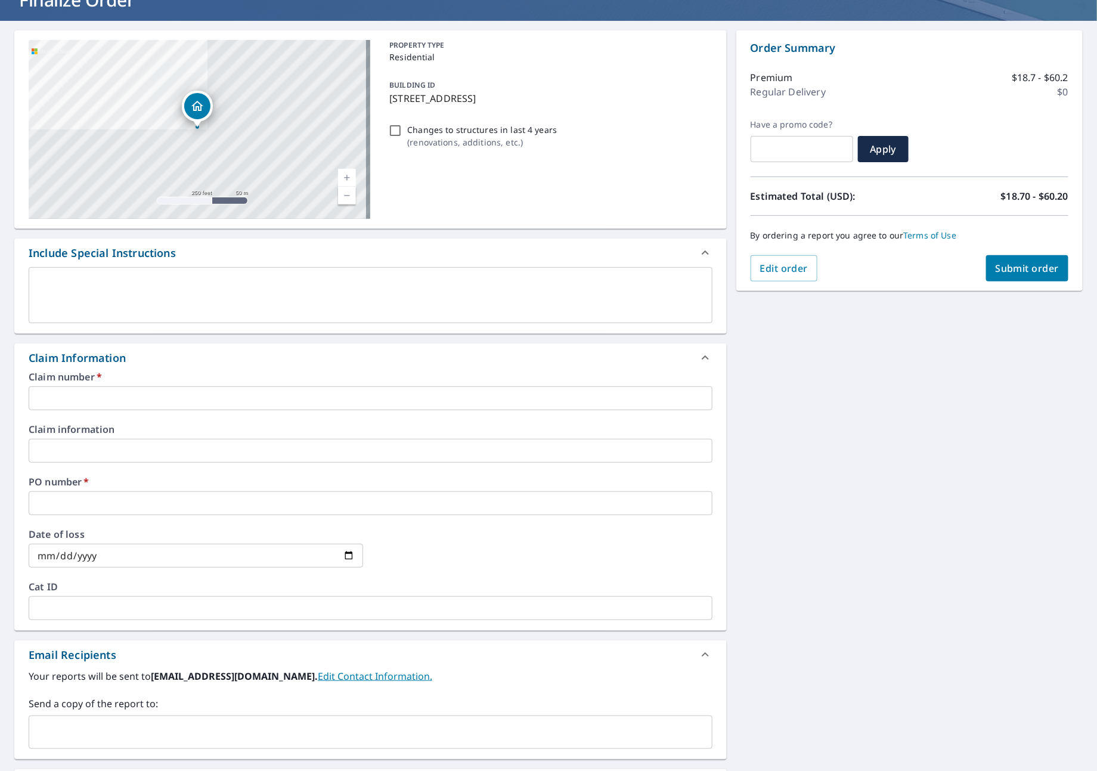
click at [72, 399] on input "text" at bounding box center [371, 398] width 684 height 24
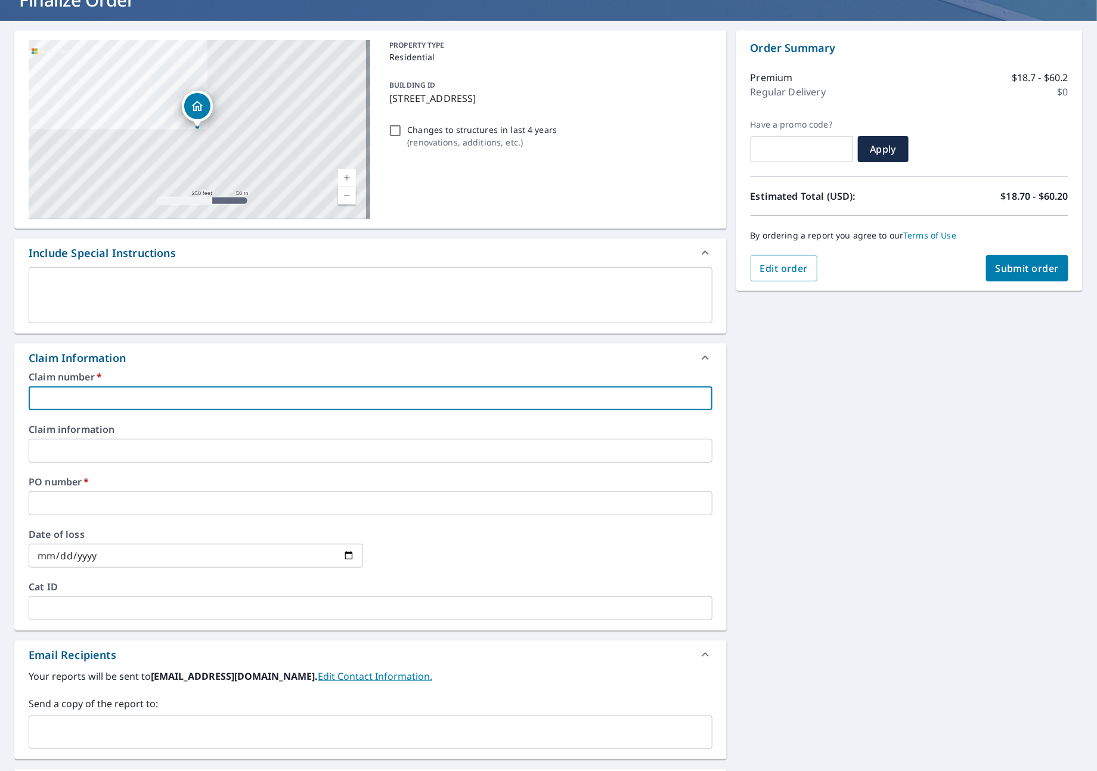
type input "J"
checkbox input "true"
type input "JN"
checkbox input "true"
type input "JNJ"
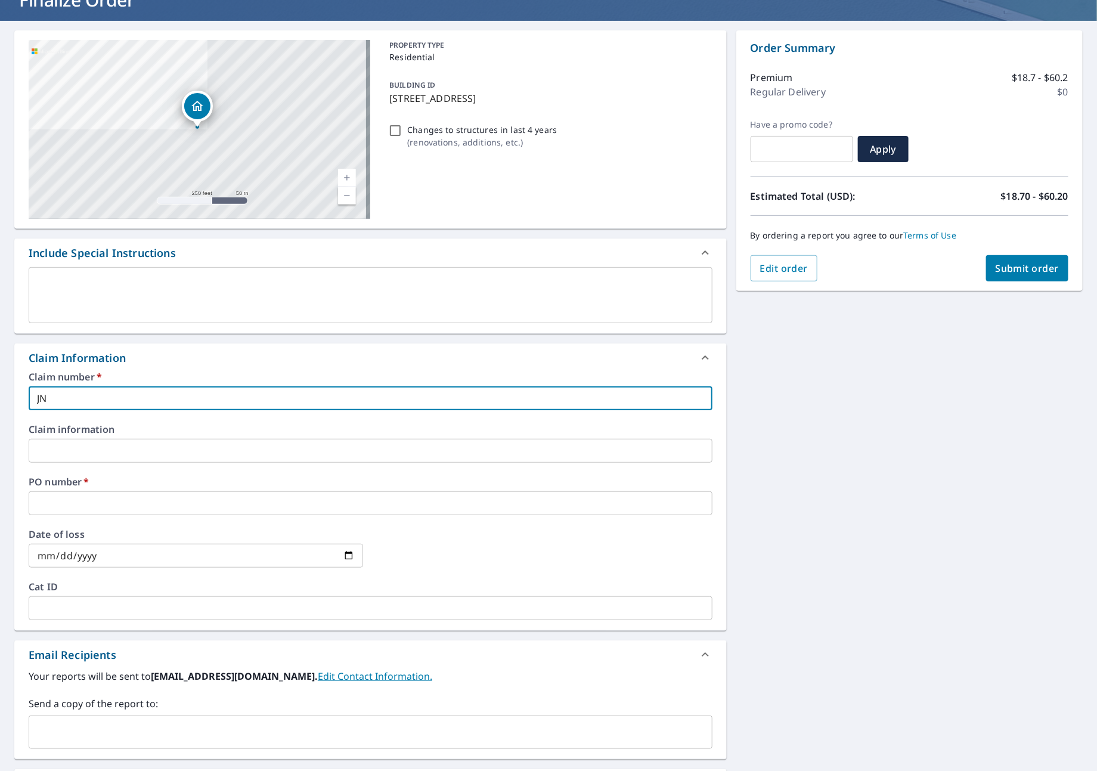
checkbox input "true"
type input "JNJ"
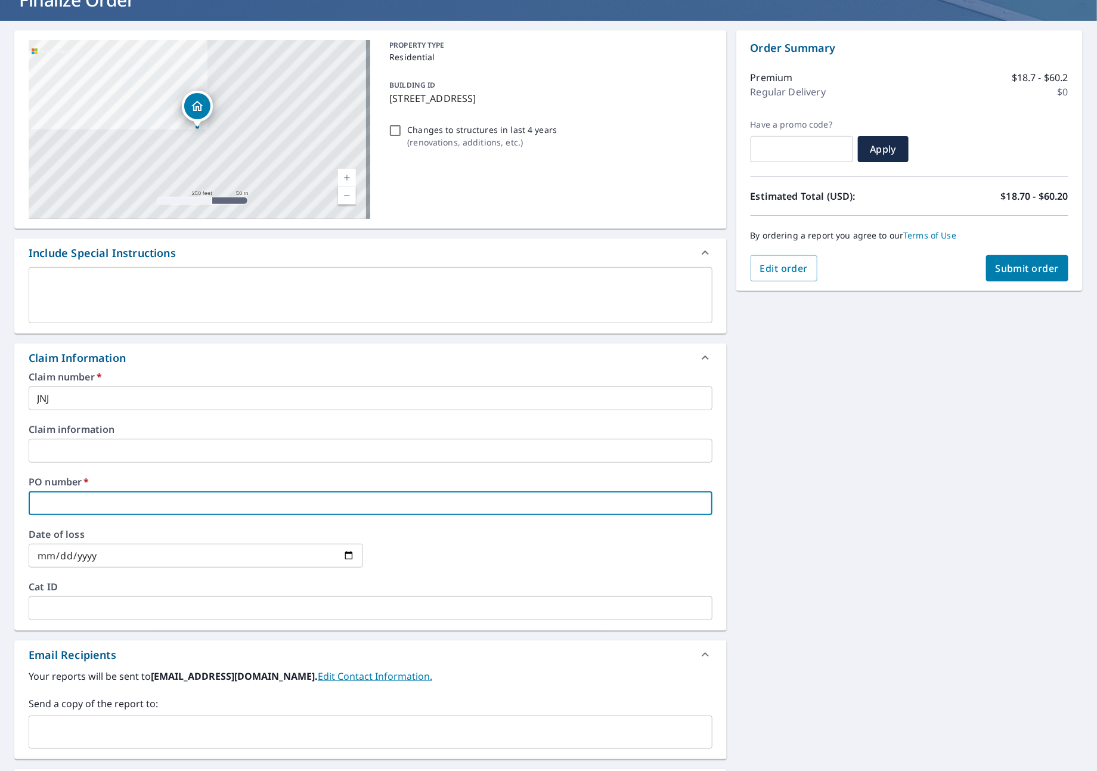
type input "J"
checkbox input "true"
type input "JN"
checkbox input "true"
type input "JNJ"
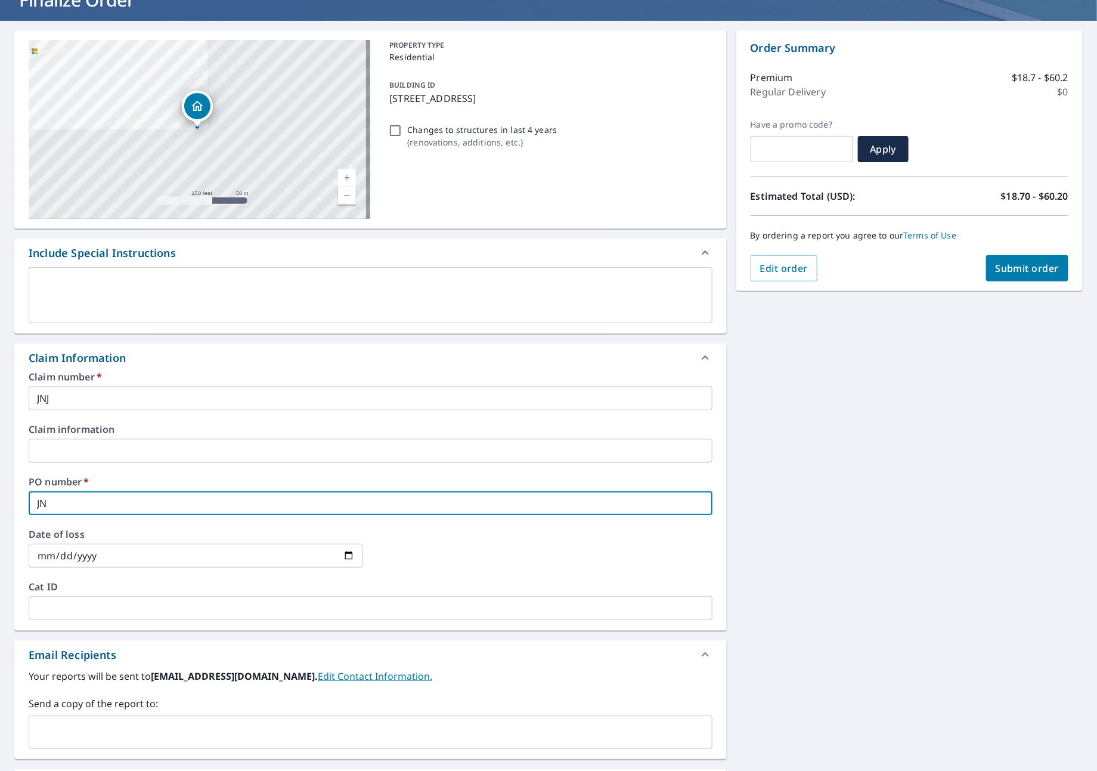
checkbox input "true"
type input "JNJ"
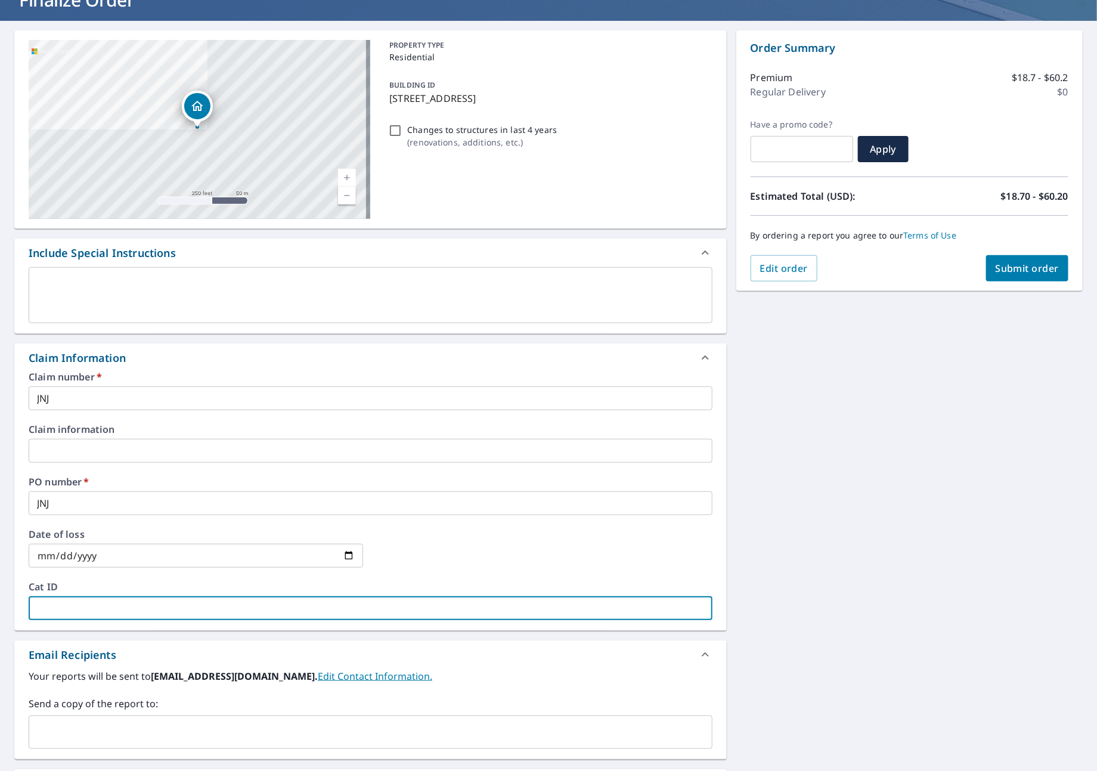
type input "J"
checkbox input "true"
type input "JN"
checkbox input "true"
type input "JNJ"
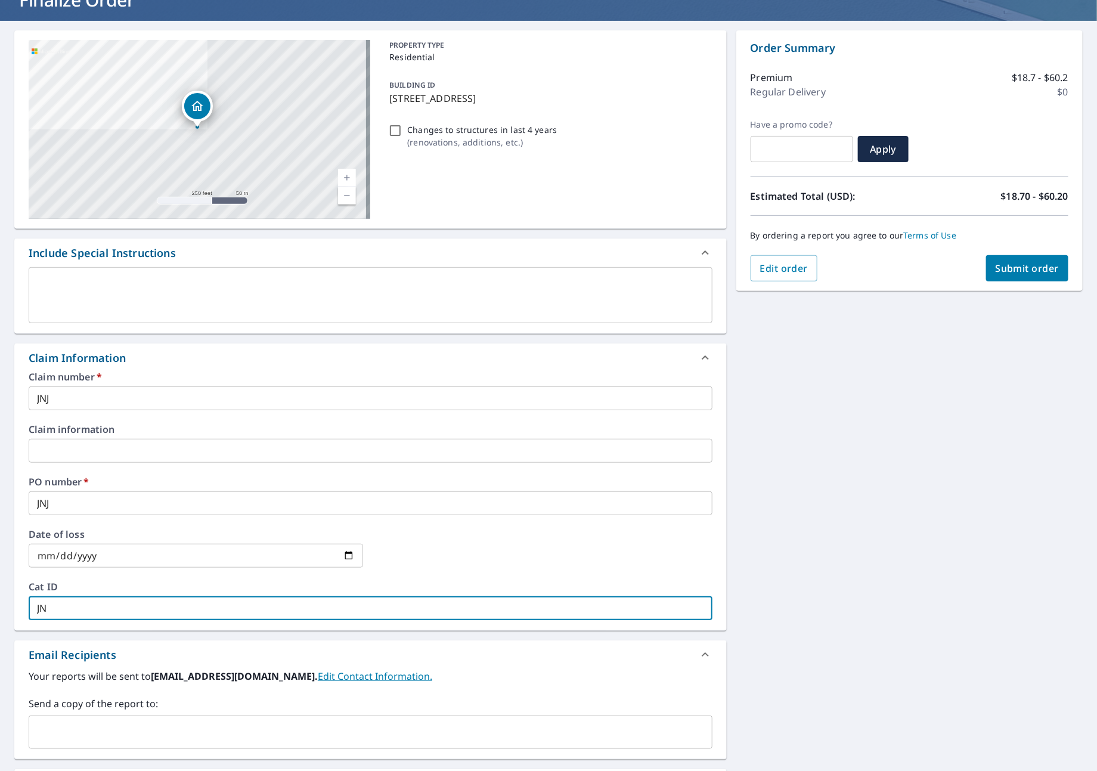
checkbox input "true"
type input "JNJ"
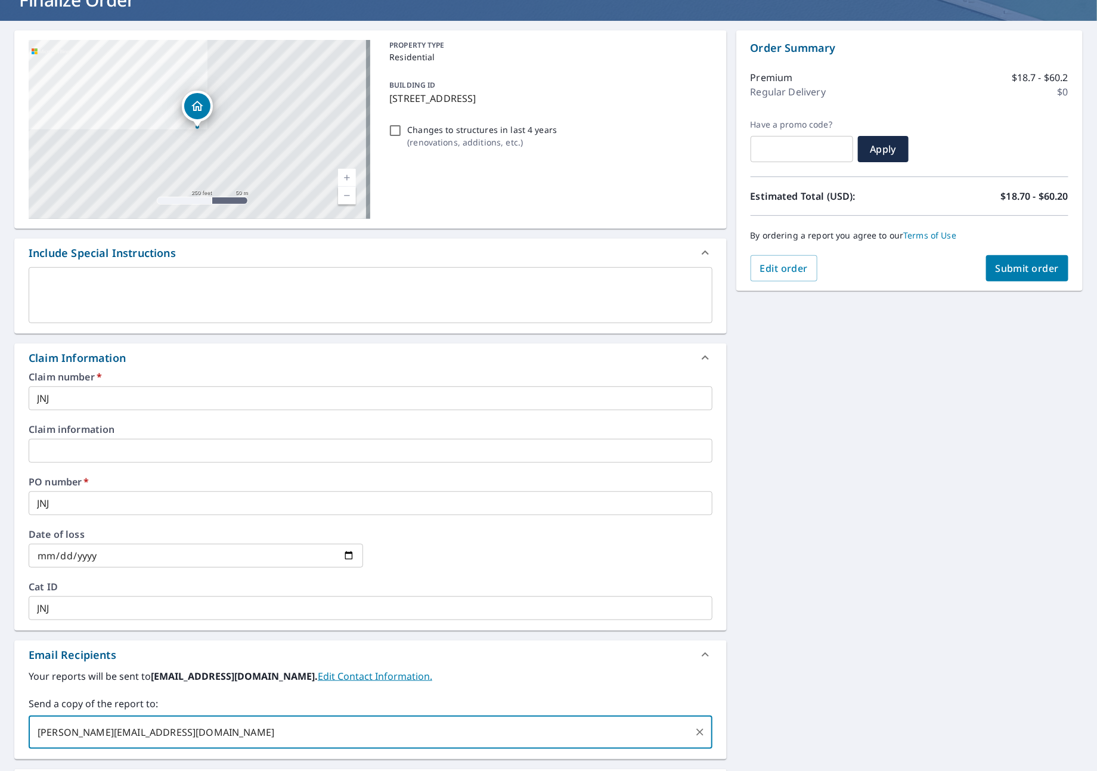
type input "[PERSON_NAME][EMAIL_ADDRESS][DOMAIN_NAME]"
checkbox input "true"
type input "[PERSON_NAME][EMAIL_ADDRESS][DOMAIN_NAME]"
checkbox input "true"
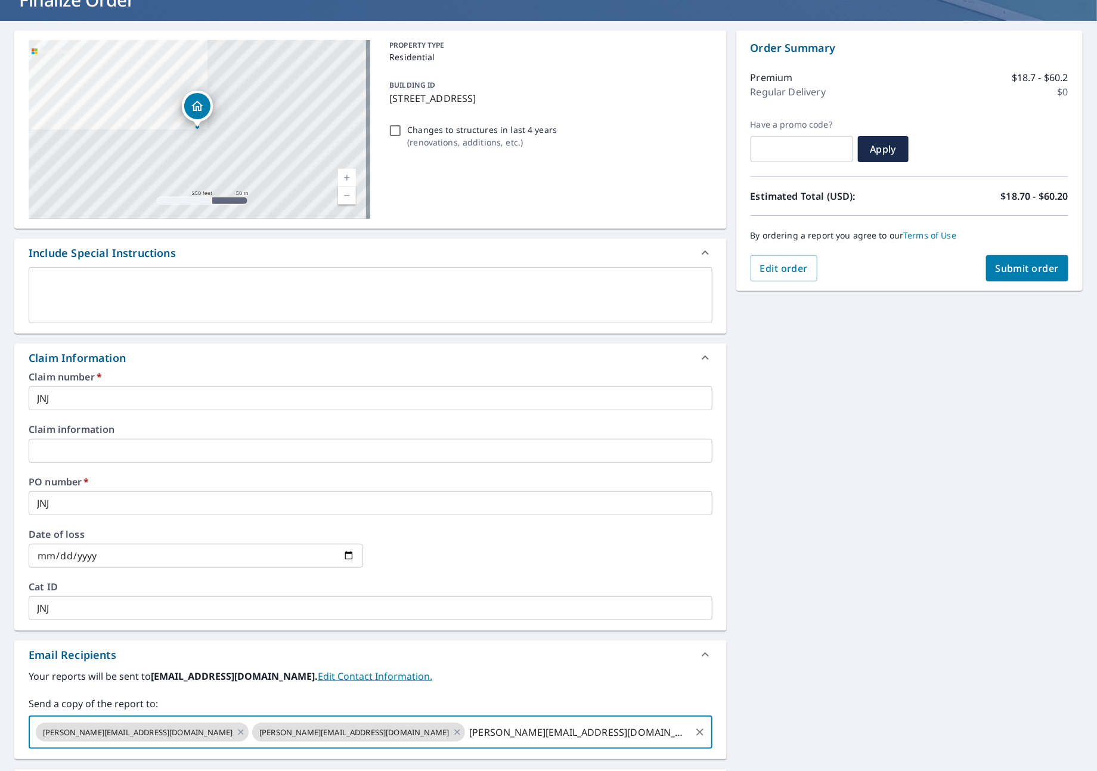
type input "[PERSON_NAME][EMAIL_ADDRESS][DOMAIN_NAME]"
checkbox input "true"
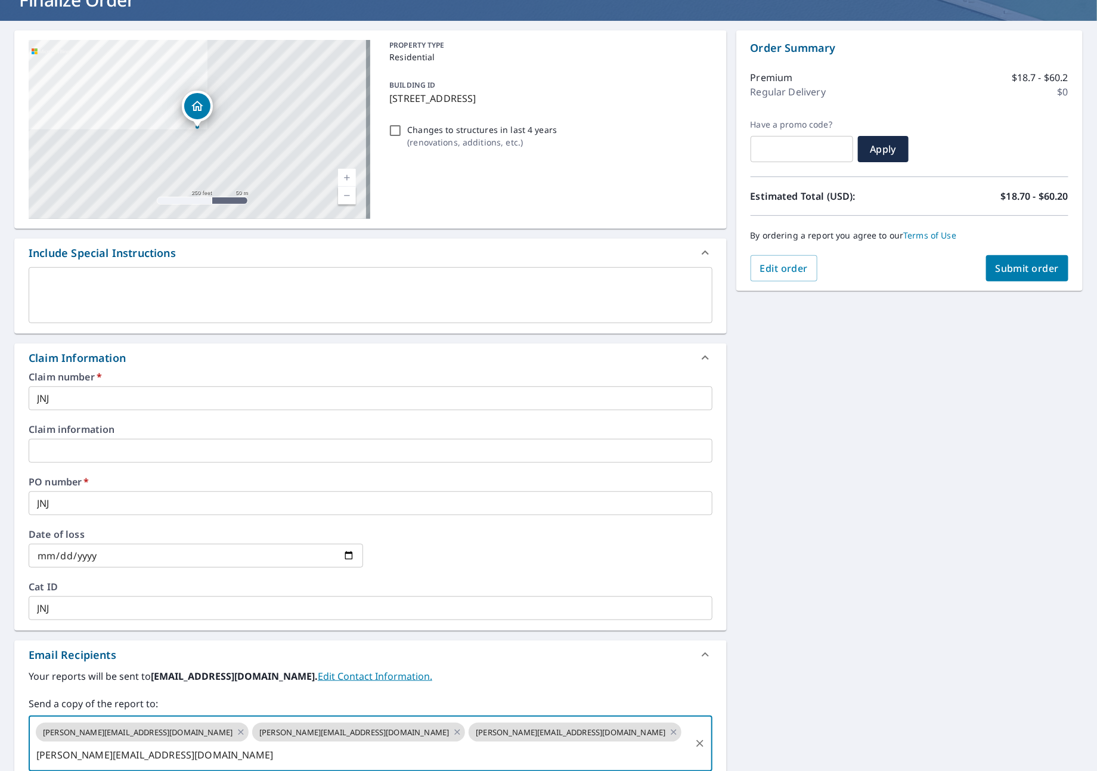
type input "[PERSON_NAME][EMAIL_ADDRESS][DOMAIN_NAME]"
click at [1005, 277] on button "Submit order" at bounding box center [1027, 268] width 83 height 26
checkbox input "true"
